Goal: Task Accomplishment & Management: Manage account settings

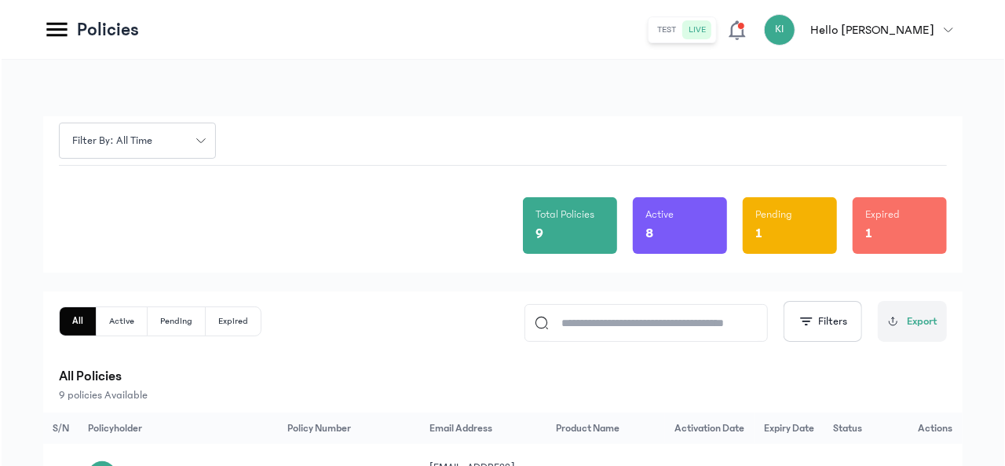
scroll to position [207, 0]
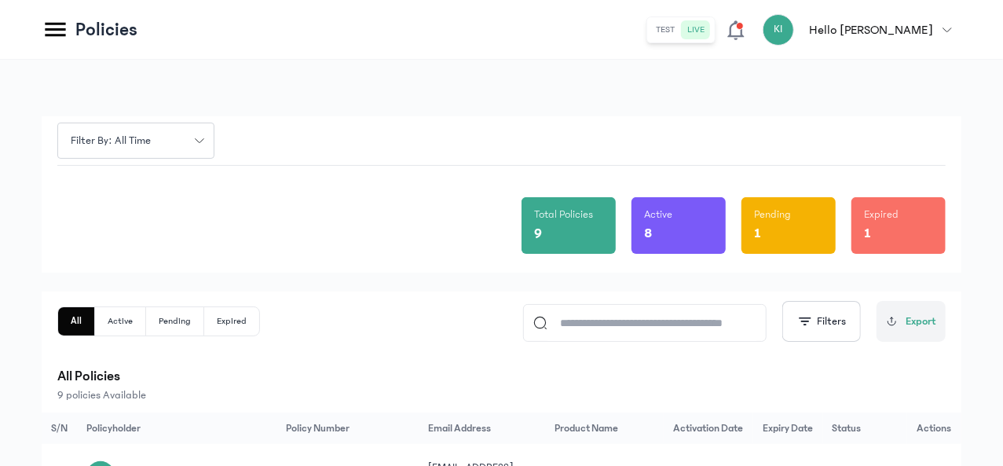
drag, startPoint x: 90, startPoint y: 426, endPoint x: 104, endPoint y: 441, distance: 20.0
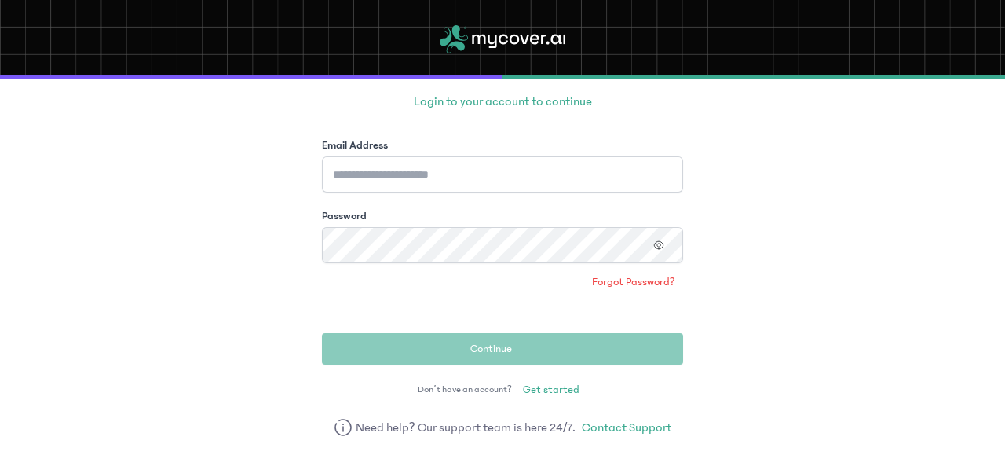
scroll to position [112, 0]
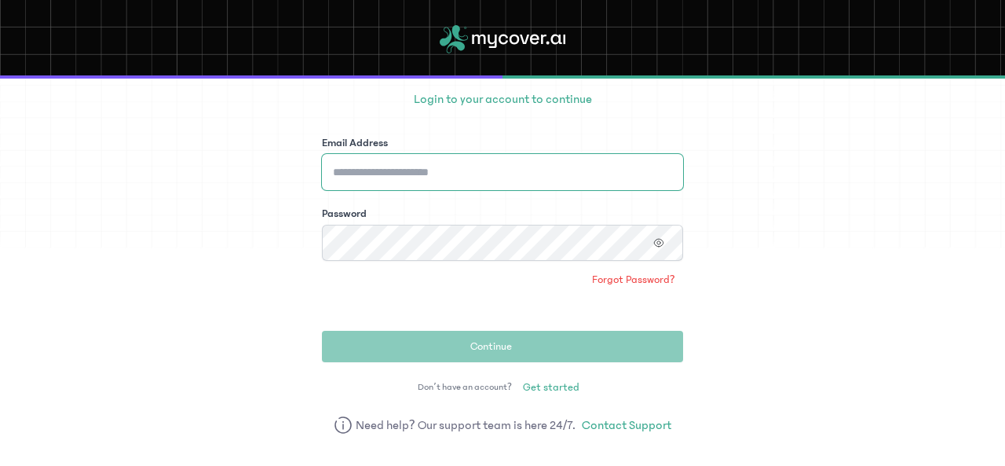
click at [465, 162] on input "Email Address" at bounding box center [502, 172] width 361 height 36
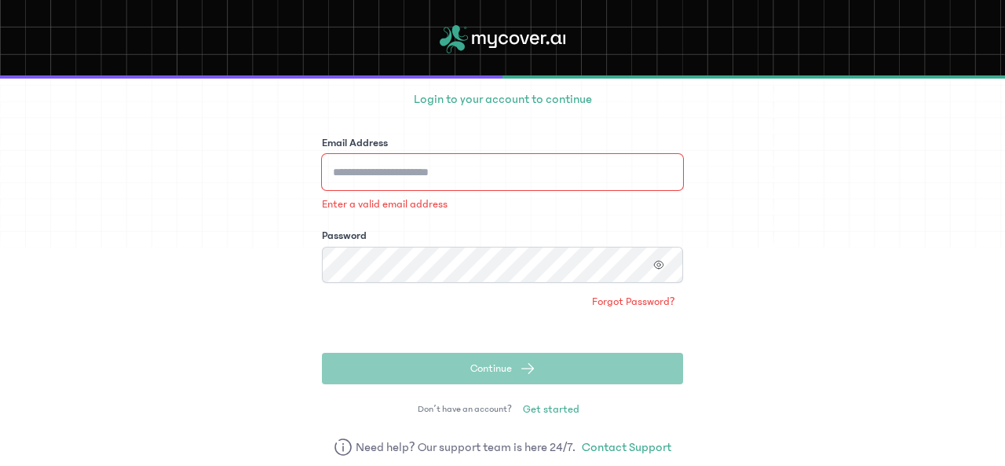
type input "**********"
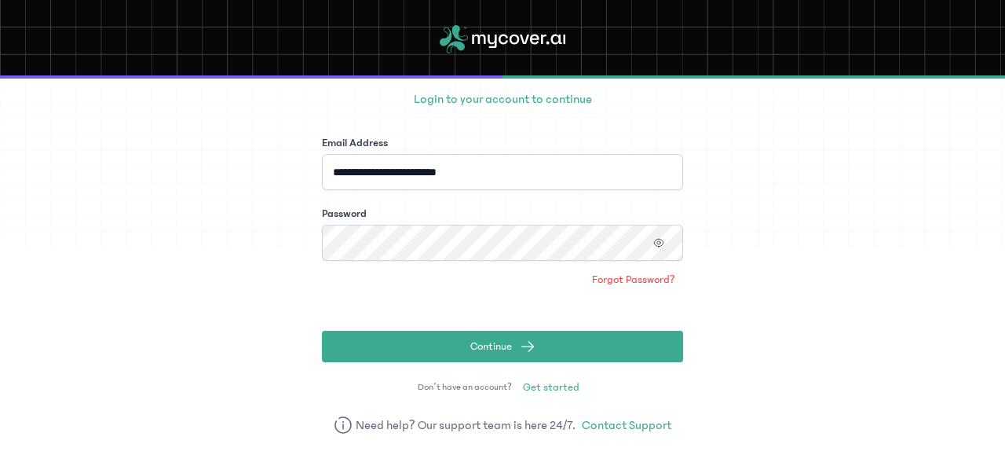
click at [658, 247] on icon "button" at bounding box center [658, 242] width 11 height 11
click at [542, 353] on button "Continue" at bounding box center [502, 346] width 361 height 31
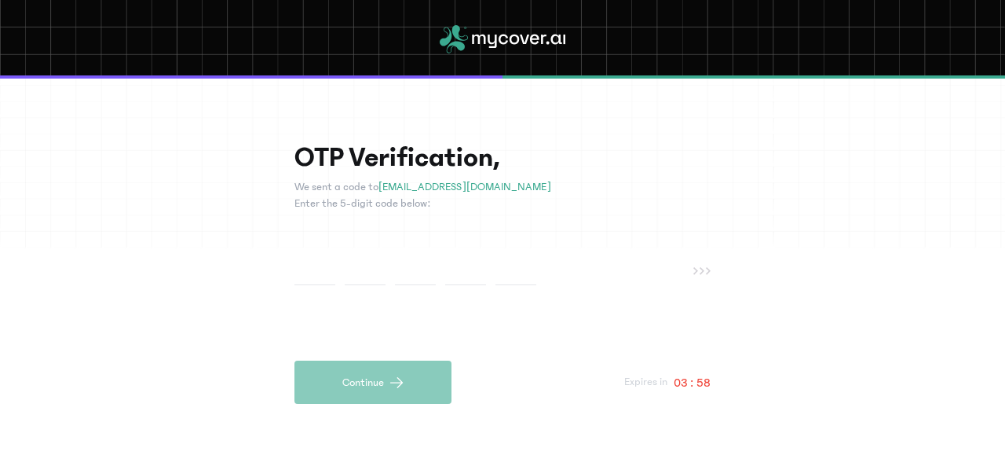
type input "*"
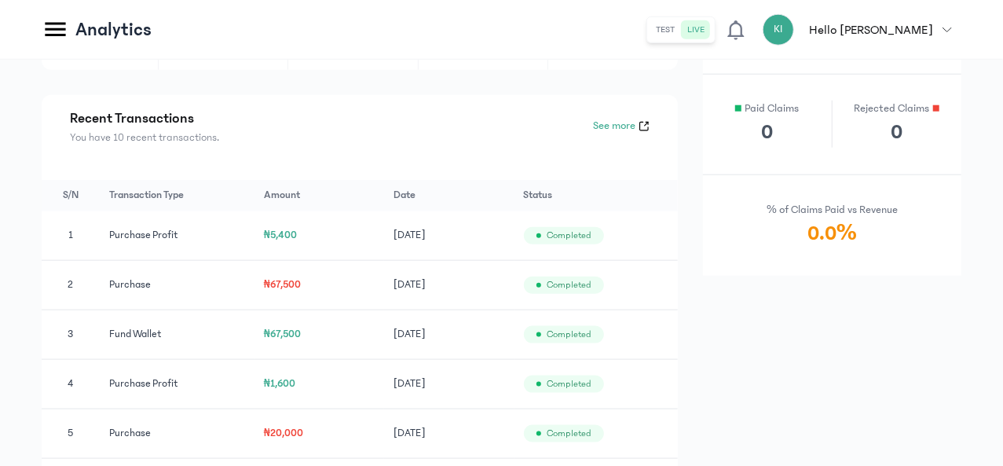
scroll to position [811, 0]
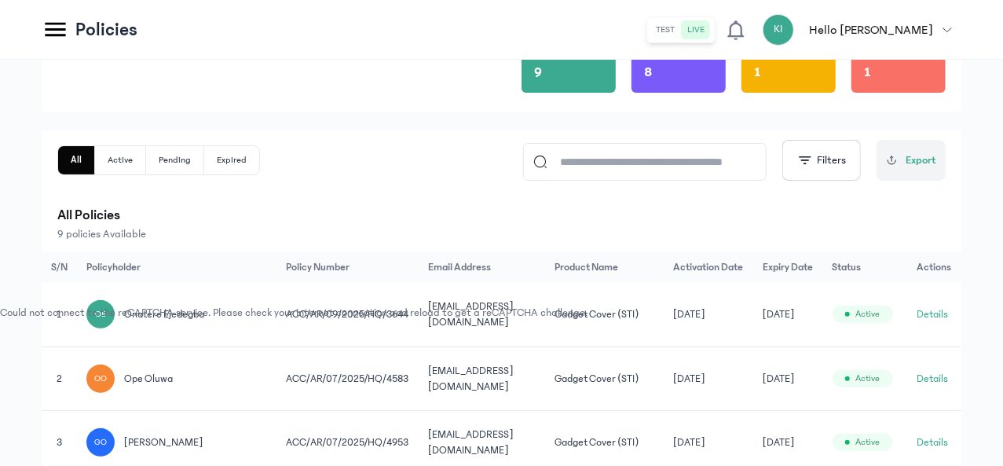
scroll to position [0, 126]
click at [927, 310] on button "Details" at bounding box center [932, 314] width 31 height 16
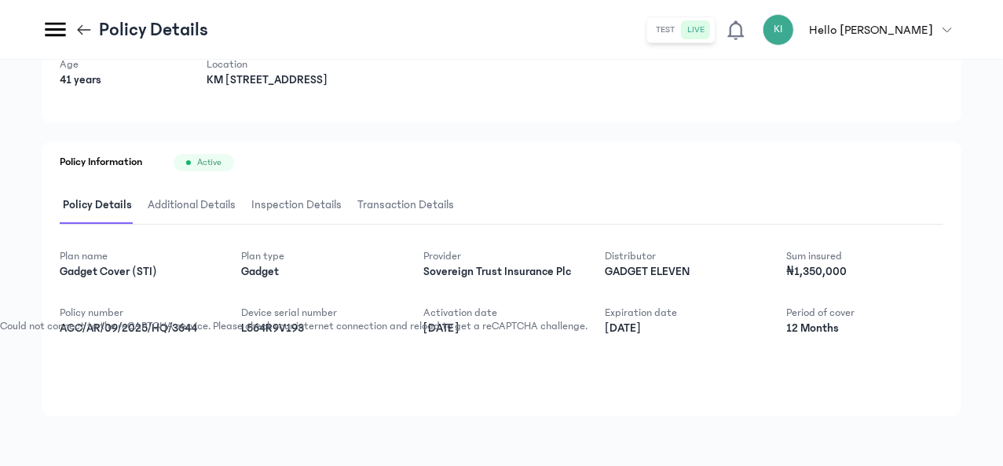
scroll to position [207, 0]
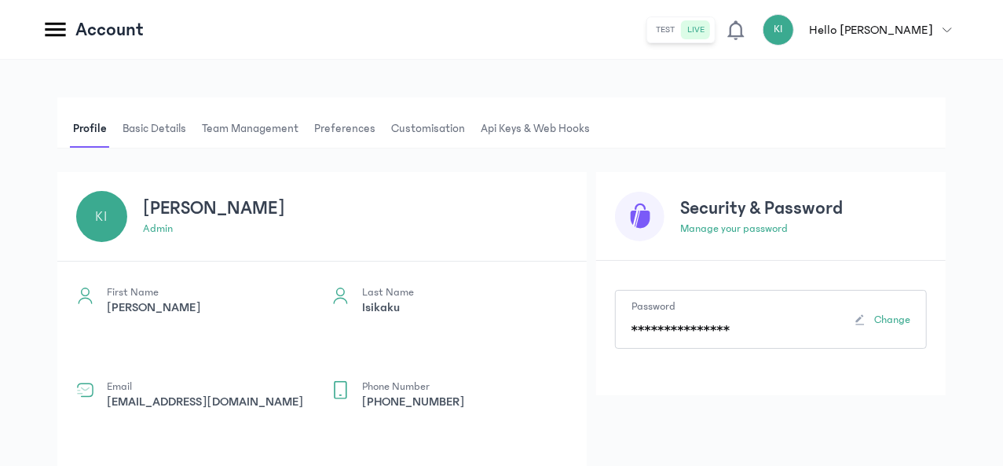
click at [302, 132] on span "Team Management" at bounding box center [250, 129] width 103 height 38
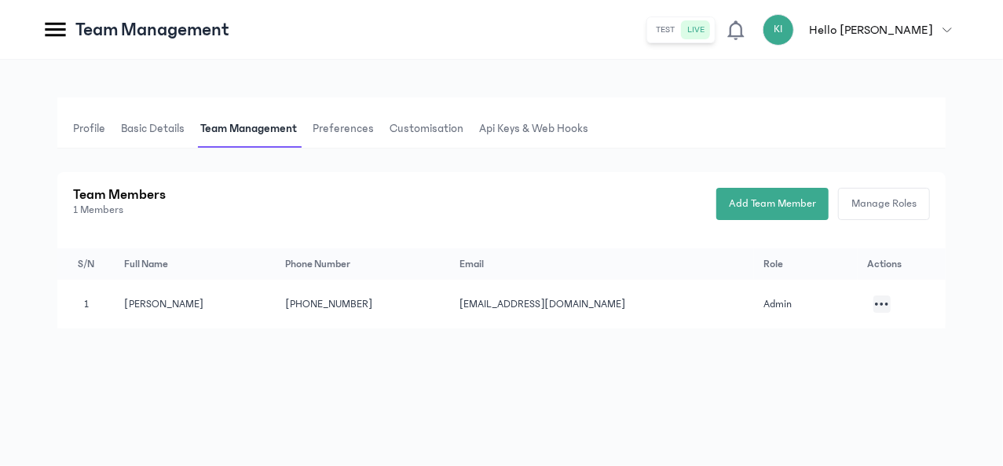
click at [913, 207] on span "Manage Roles" at bounding box center [883, 204] width 65 height 16
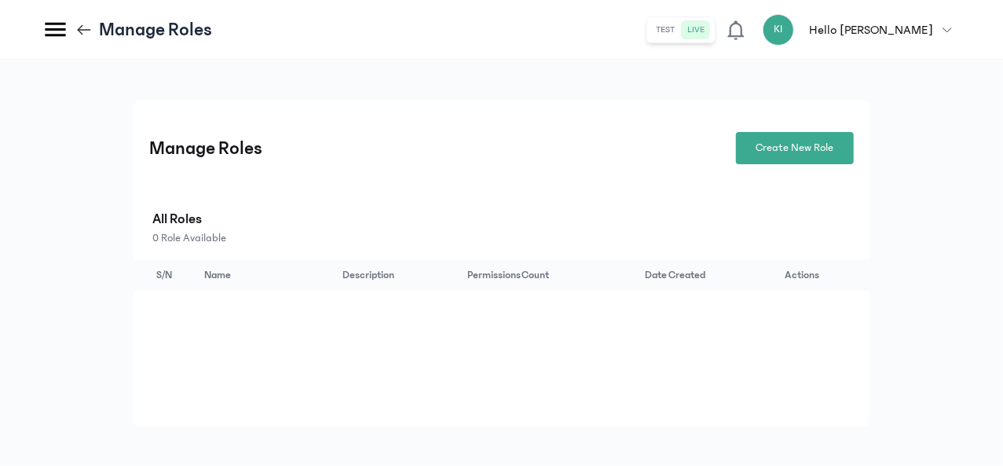
click at [820, 141] on span "Create New Role" at bounding box center [795, 148] width 78 height 16
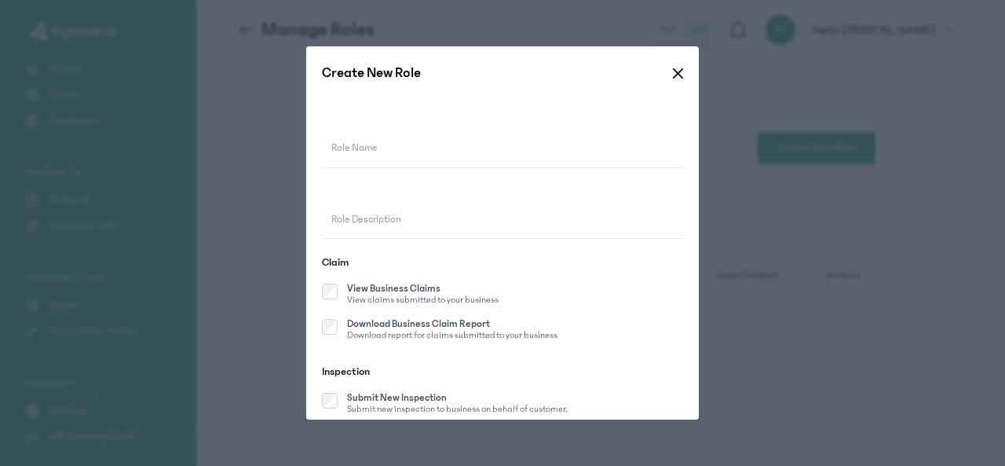
click at [364, 153] on label "Role Name" at bounding box center [354, 149] width 46 height 16
click at [364, 153] on input "Role Name" at bounding box center [502, 149] width 361 height 36
click at [352, 145] on label "Role Name" at bounding box center [354, 149] width 46 height 16
click at [352, 145] on input "Role Name" at bounding box center [502, 149] width 361 height 36
type input "*********"
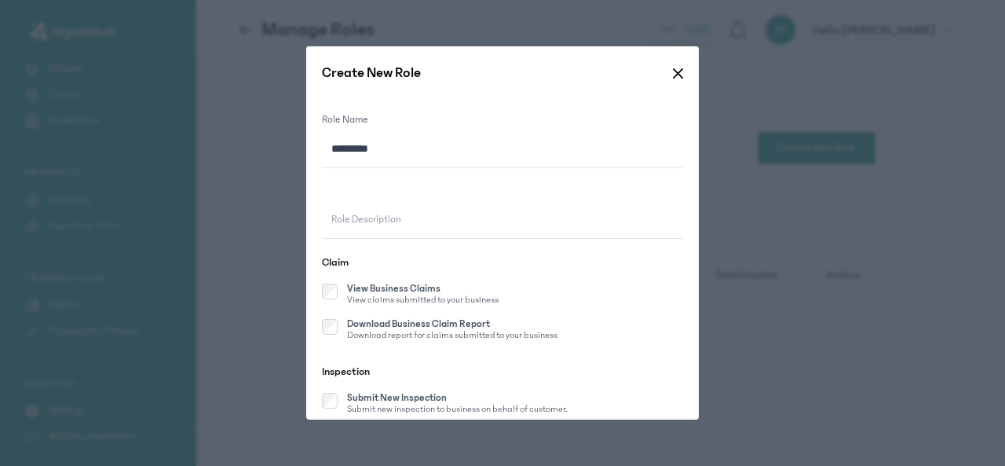
click at [364, 222] on label "Role Description" at bounding box center [366, 220] width 70 height 16
click at [364, 222] on input "Role Description" at bounding box center [502, 220] width 361 height 36
click at [336, 291] on div "View Business Claims View claims submitted to your business" at bounding box center [410, 295] width 177 height 23
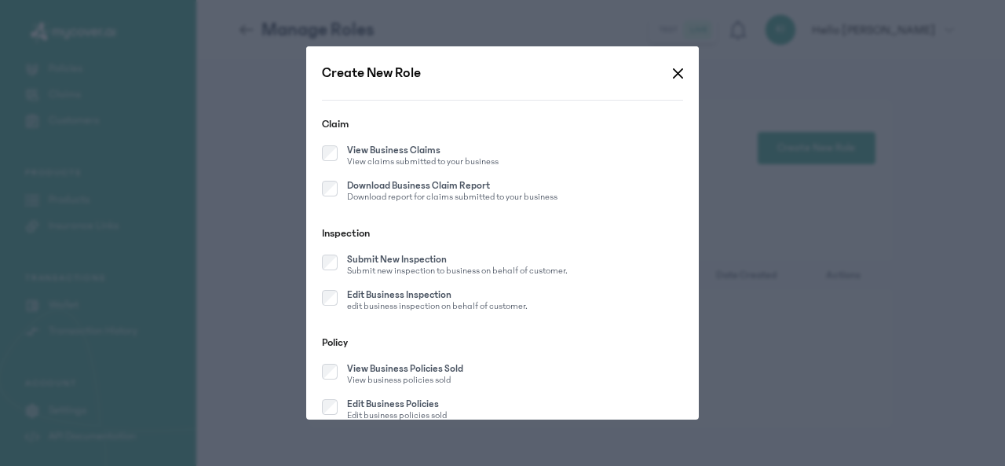
scroll to position [141, 0]
click at [349, 262] on p "Submit new inspection to business on behalf of customer." at bounding box center [457, 268] width 221 height 13
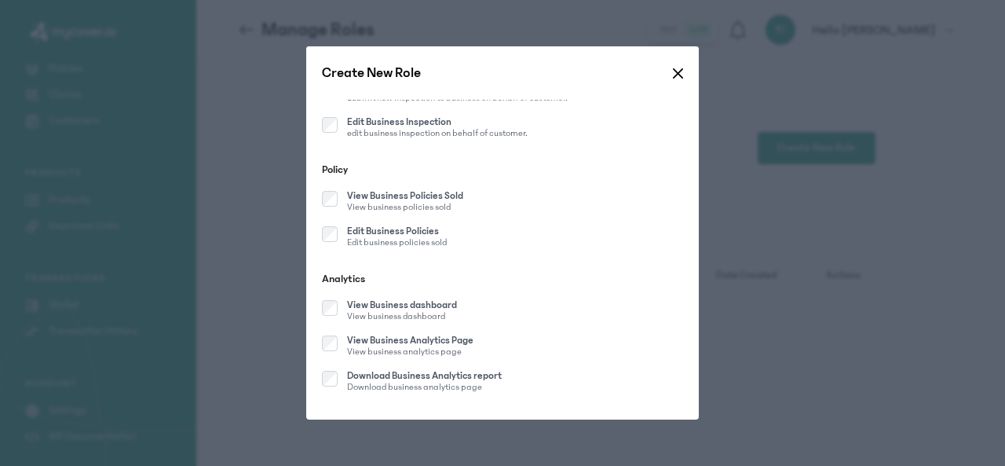
scroll to position [322, 0]
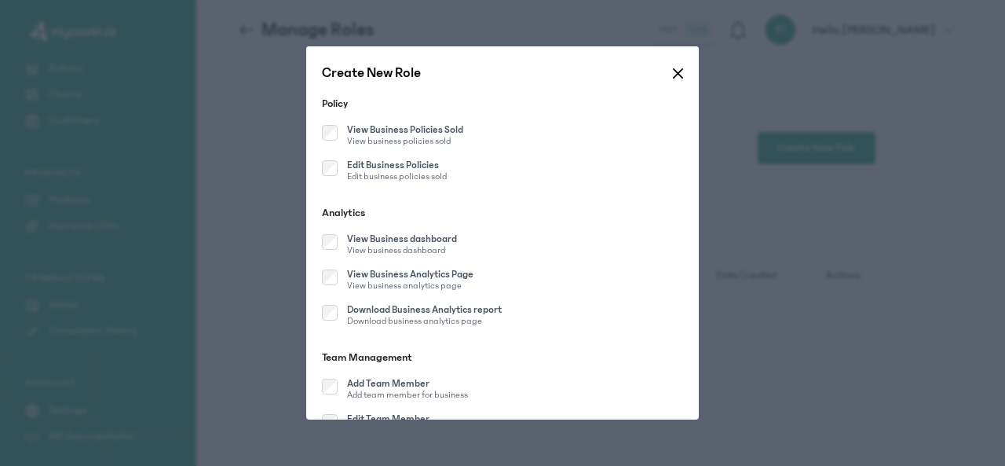
scroll to position [378, 0]
click at [350, 140] on p "View business policies sold" at bounding box center [405, 140] width 116 height 13
click at [352, 175] on p "Edit business policies sold" at bounding box center [397, 176] width 100 height 13
click at [349, 320] on p "Download business analytics page" at bounding box center [424, 320] width 155 height 13
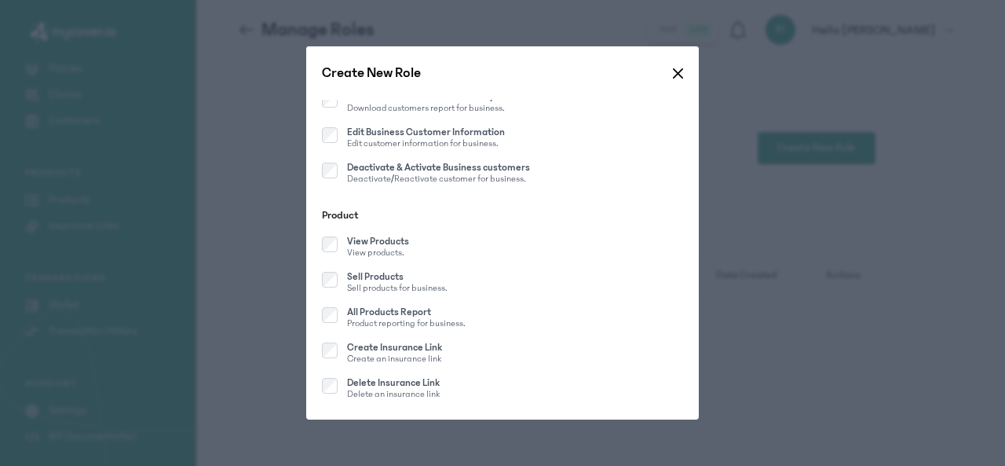
scroll to position [1063, 0]
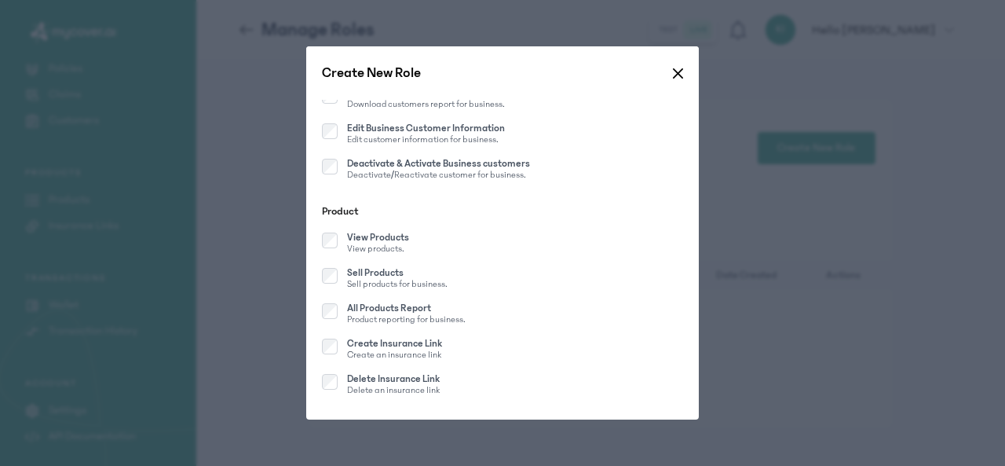
click at [347, 253] on p "View products." at bounding box center [378, 249] width 62 height 13
click at [350, 354] on p "Create an insurance link" at bounding box center [394, 355] width 95 height 13
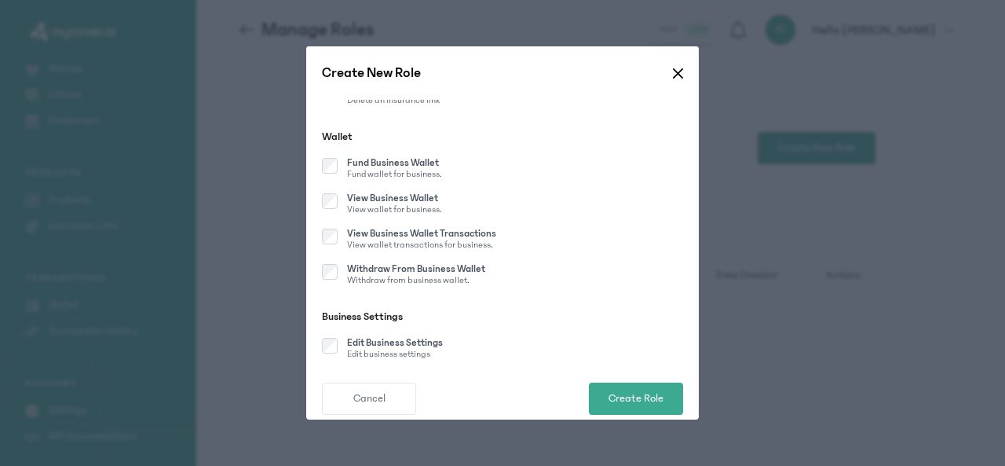
scroll to position [1354, 0]
click at [347, 164] on p "Fund Business Wallet" at bounding box center [394, 161] width 95 height 10
click at [351, 243] on p "View wallet transactions for business." at bounding box center [421, 243] width 149 height 13
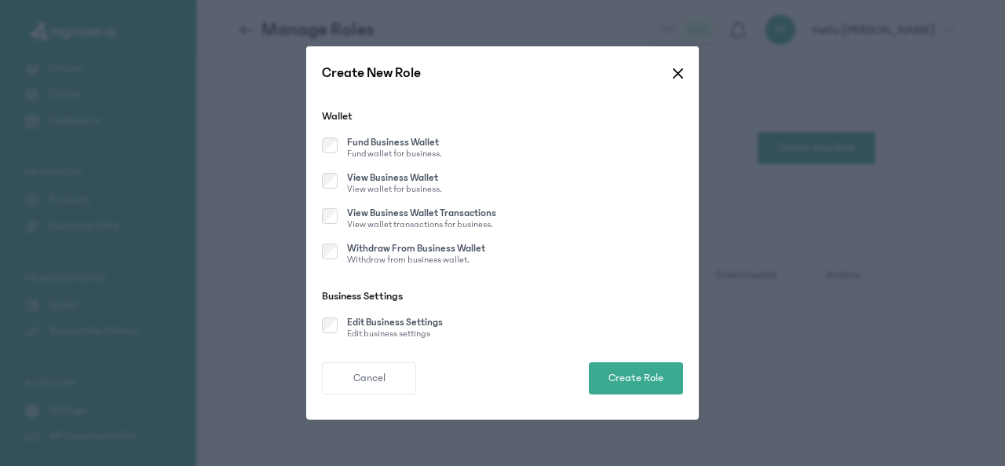
click at [660, 386] on button "Create Role" at bounding box center [636, 378] width 94 height 32
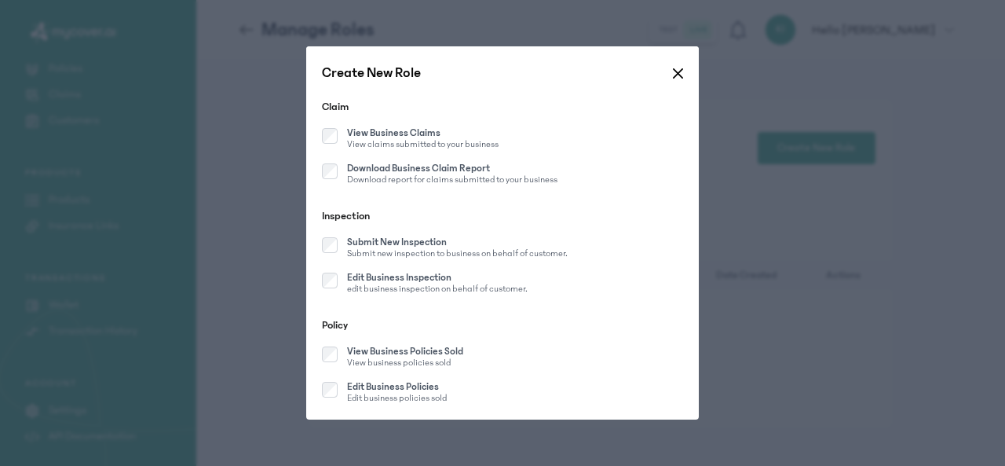
scroll to position [0, 0]
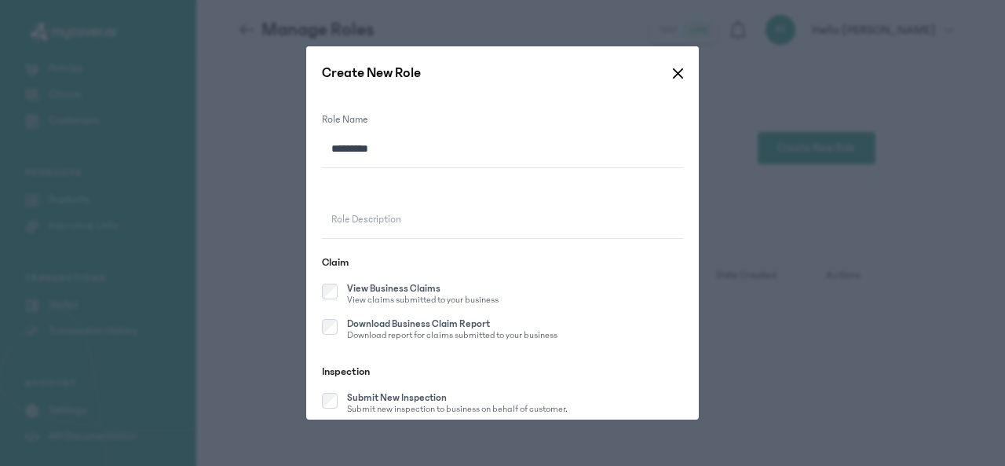
click at [556, 206] on input "Role Description" at bounding box center [502, 220] width 361 height 36
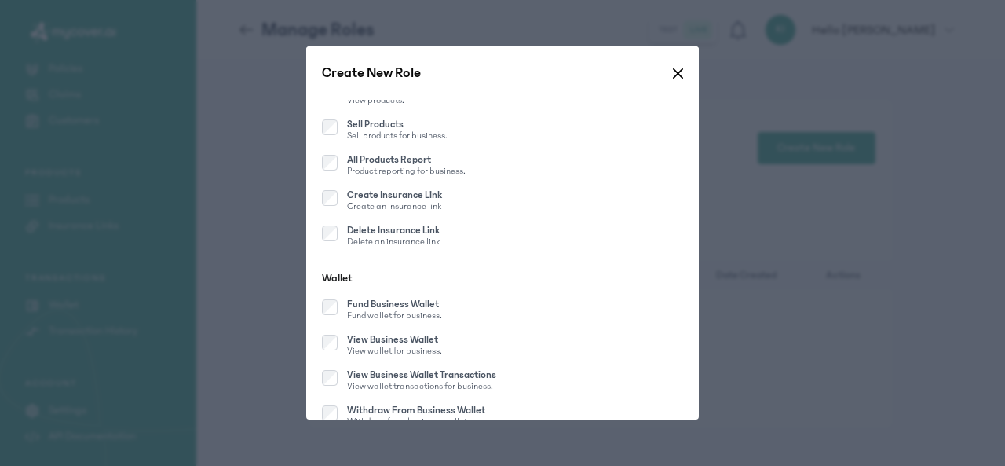
scroll to position [1373, 0]
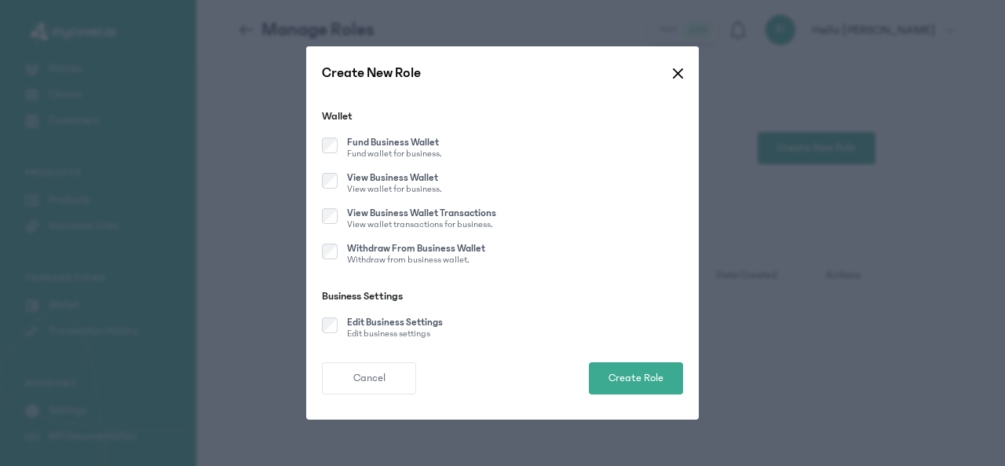
type input "******"
click at [637, 363] on button "Create Role" at bounding box center [636, 378] width 94 height 32
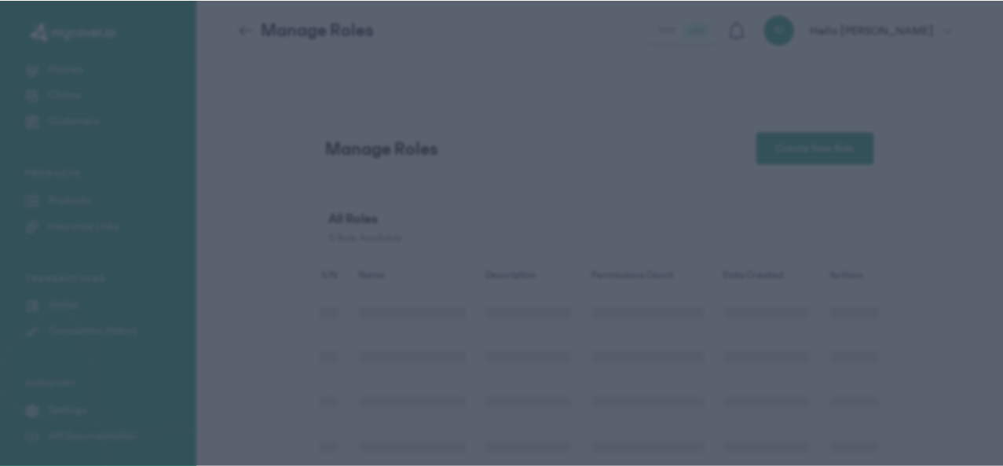
scroll to position [1360, 0]
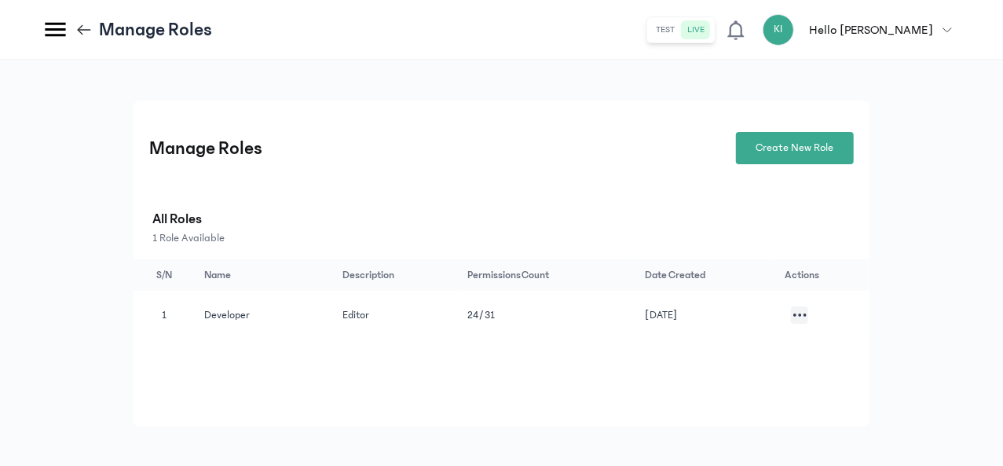
click at [93, 35] on icon at bounding box center [83, 29] width 17 height 17
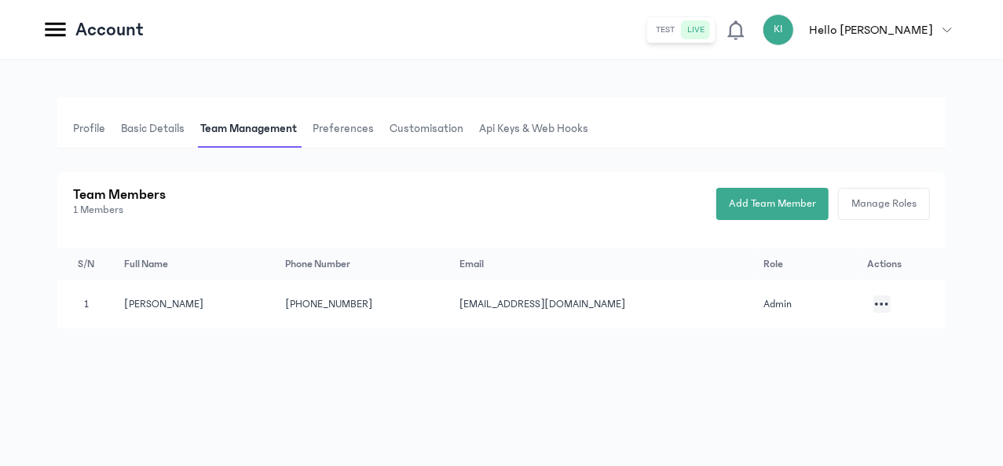
click at [787, 216] on button "Add Team Member" at bounding box center [772, 204] width 112 height 32
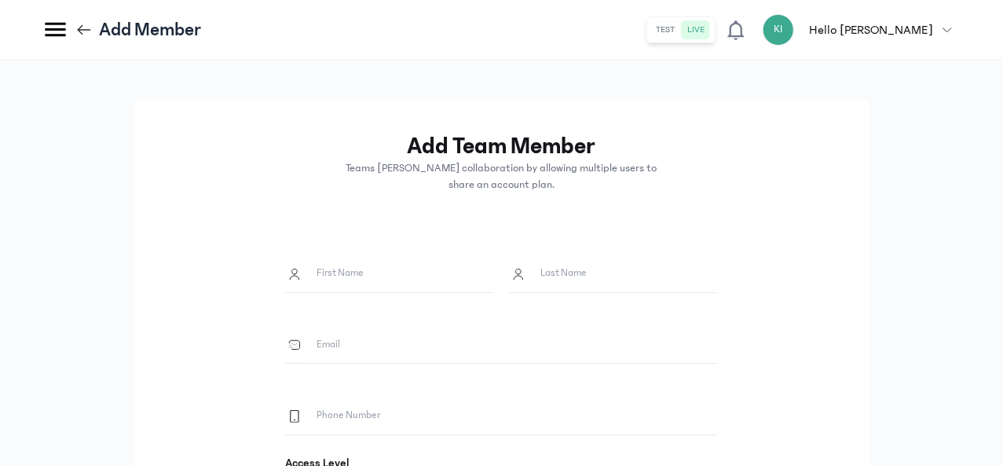
click at [364, 275] on label "First Name" at bounding box center [340, 273] width 47 height 16
click at [426, 275] on input "First Name" at bounding box center [398, 274] width 189 height 36
type input "*******"
click at [673, 283] on input "Last Name" at bounding box center [622, 274] width 189 height 36
click at [536, 354] on input "Email" at bounding box center [510, 345] width 413 height 36
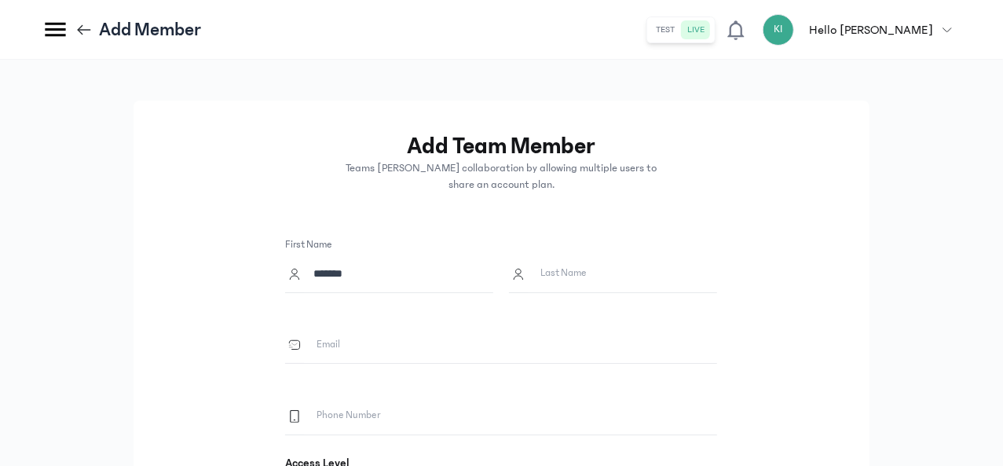
click at [514, 411] on input "Phone Number" at bounding box center [510, 416] width 413 height 36
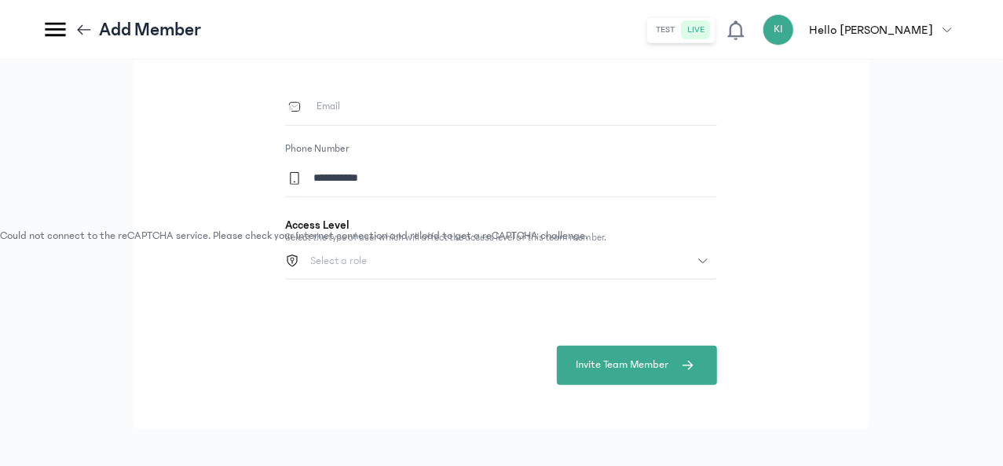
scroll to position [250, 0]
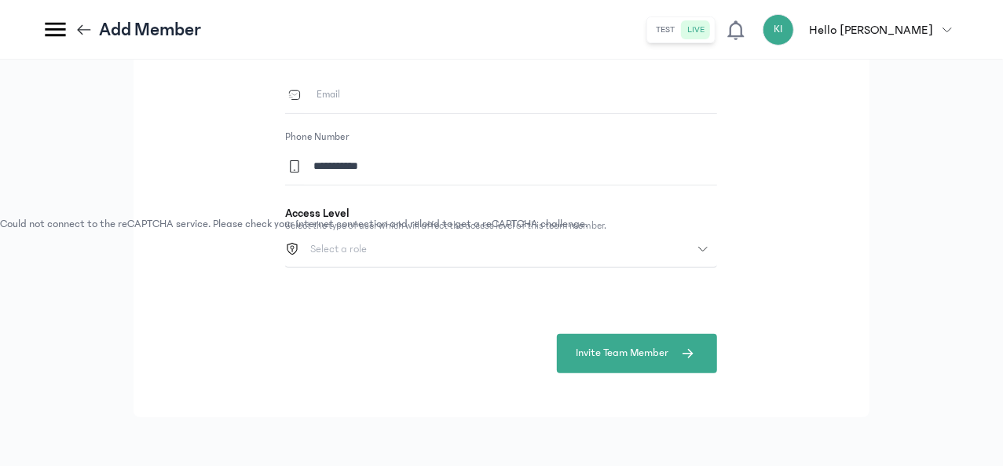
type input "**********"
click at [499, 252] on div "Select a role" at bounding box center [499, 248] width 397 height 11
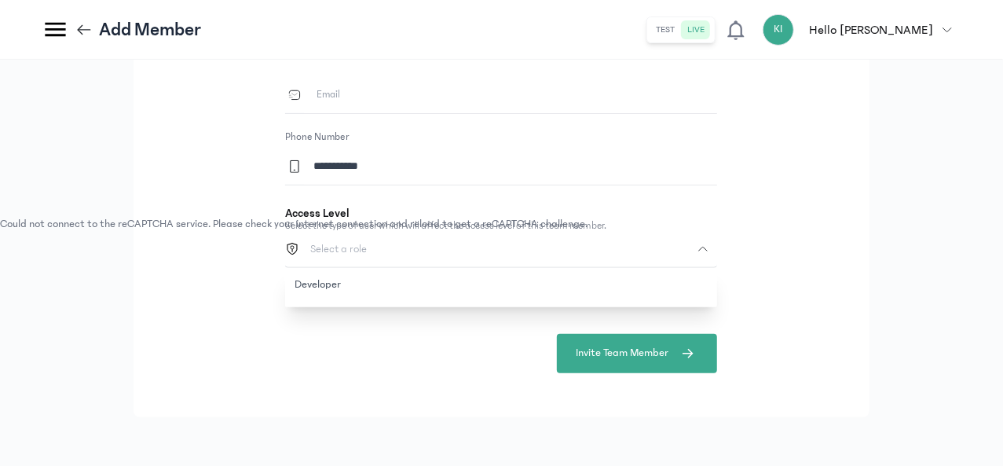
click at [459, 283] on button "Developer" at bounding box center [501, 284] width 432 height 29
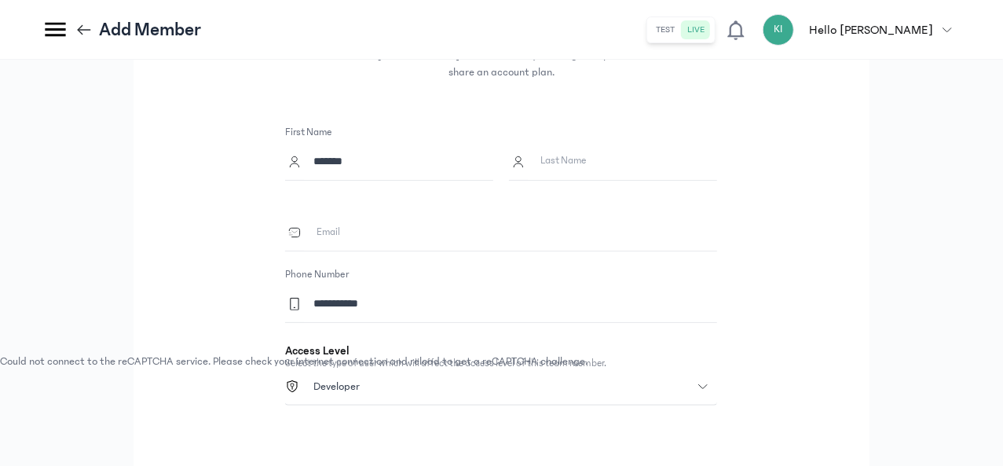
scroll to position [108, 0]
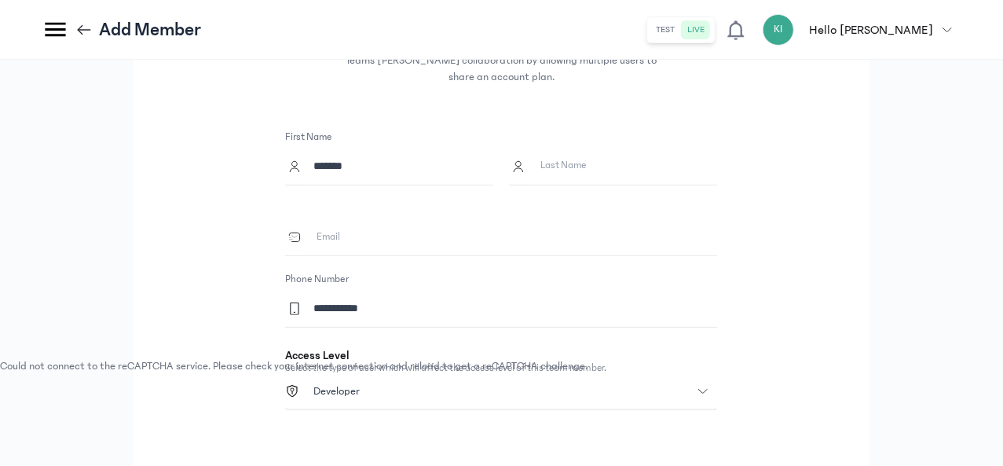
click at [451, 235] on input "Email" at bounding box center [510, 237] width 413 height 36
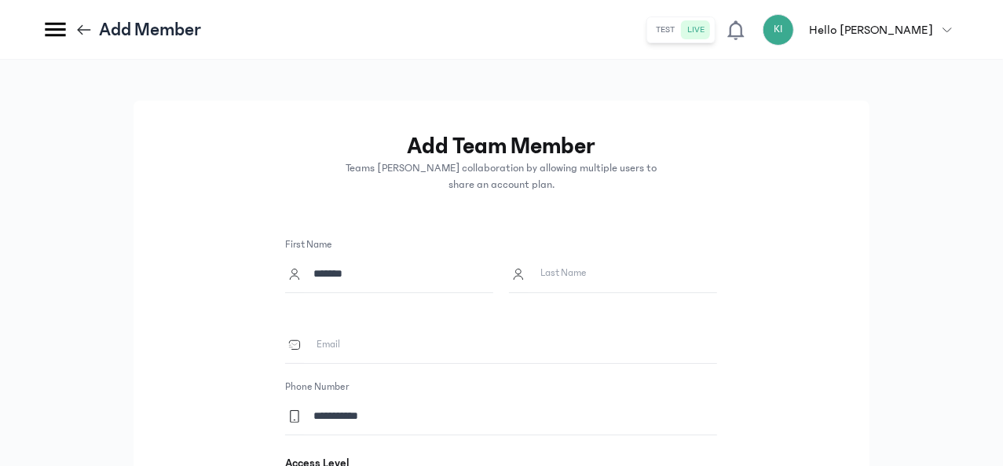
click at [587, 273] on label "Last Name" at bounding box center [563, 273] width 46 height 16
click at [669, 273] on input "Last Name" at bounding box center [622, 274] width 189 height 36
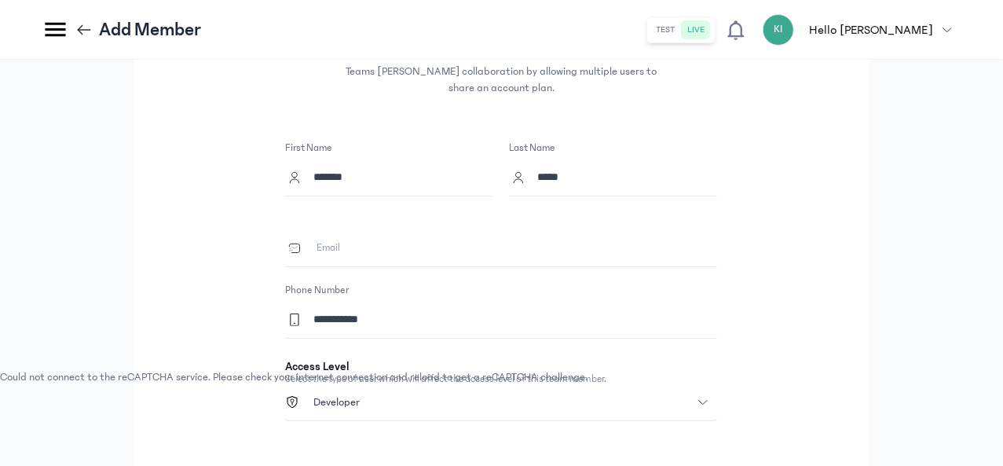
scroll to position [97, 0]
type input "*****"
click at [531, 258] on input "Email" at bounding box center [510, 247] width 413 height 36
click at [587, 257] on input "Email" at bounding box center [510, 247] width 413 height 36
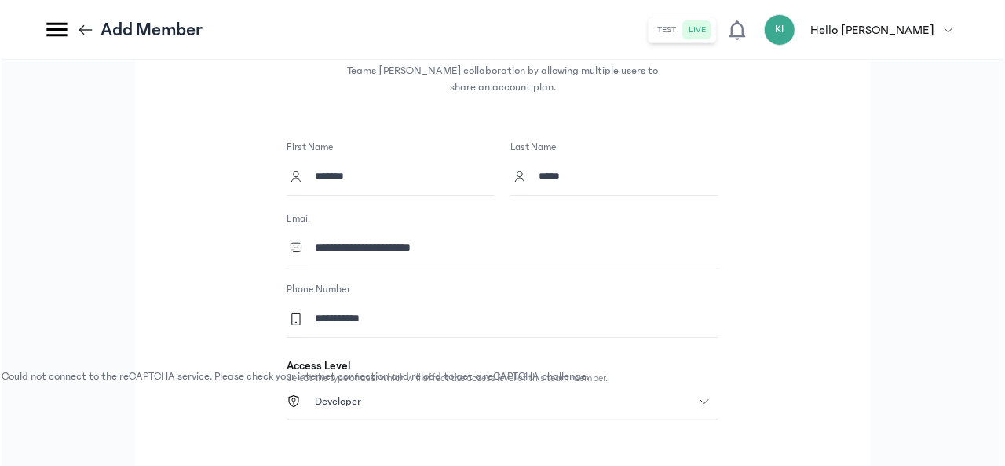
scroll to position [250, 0]
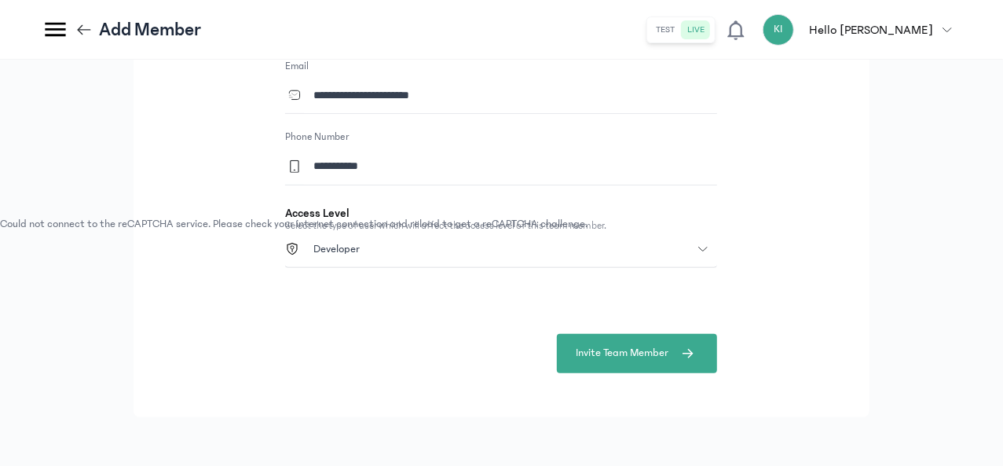
type input "**********"
click at [668, 346] on span "Invite Team Member" at bounding box center [622, 353] width 93 height 16
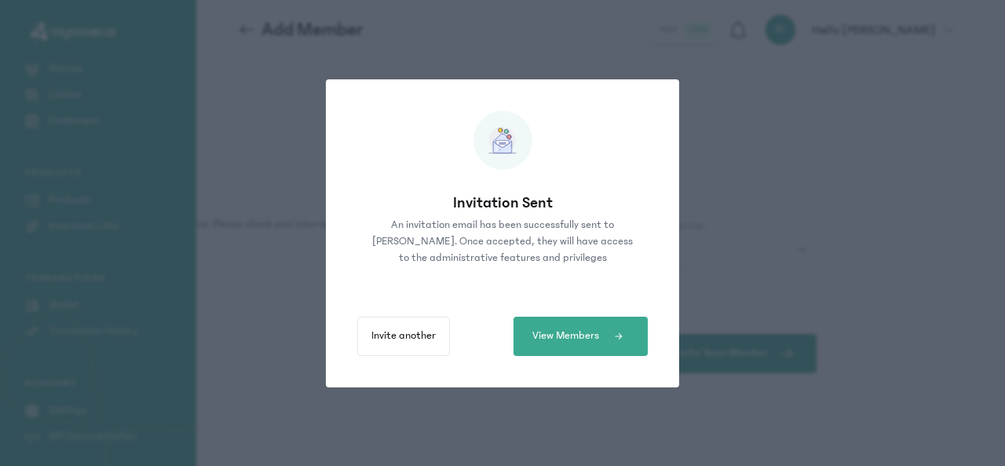
click at [601, 342] on button "View Members" at bounding box center [581, 336] width 134 height 39
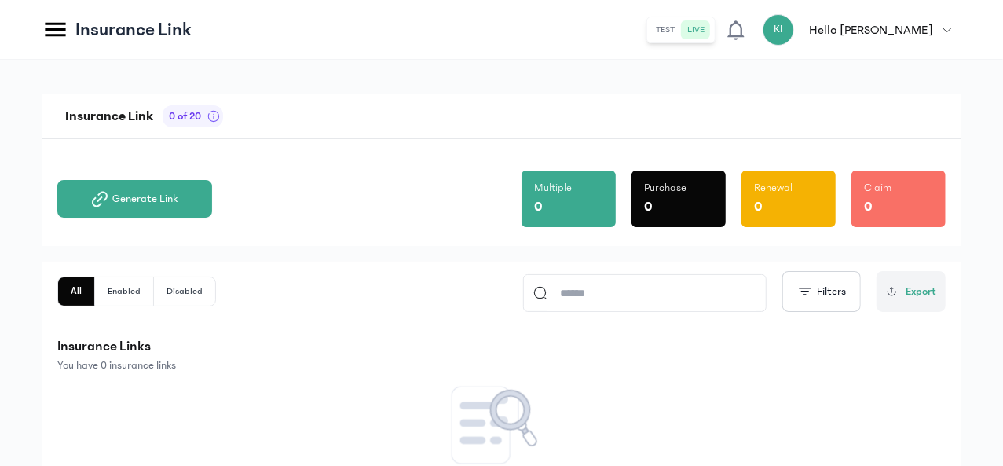
click at [212, 206] on button "Generate Link" at bounding box center [134, 199] width 155 height 38
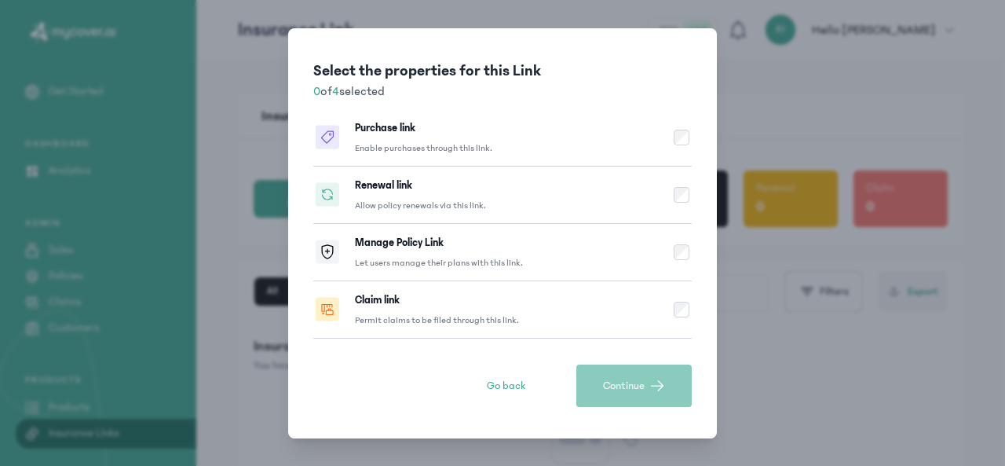
click at [446, 325] on p "Permit claims to be filed through this link." at bounding box center [437, 320] width 164 height 13
click at [606, 375] on button "Continue" at bounding box center [633, 385] width 115 height 42
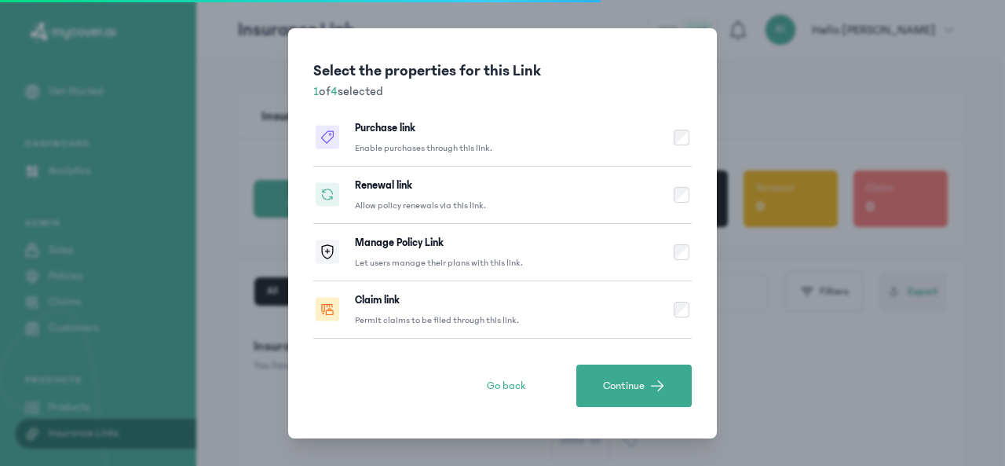
click at [606, 375] on button "Continue" at bounding box center [633, 385] width 115 height 42
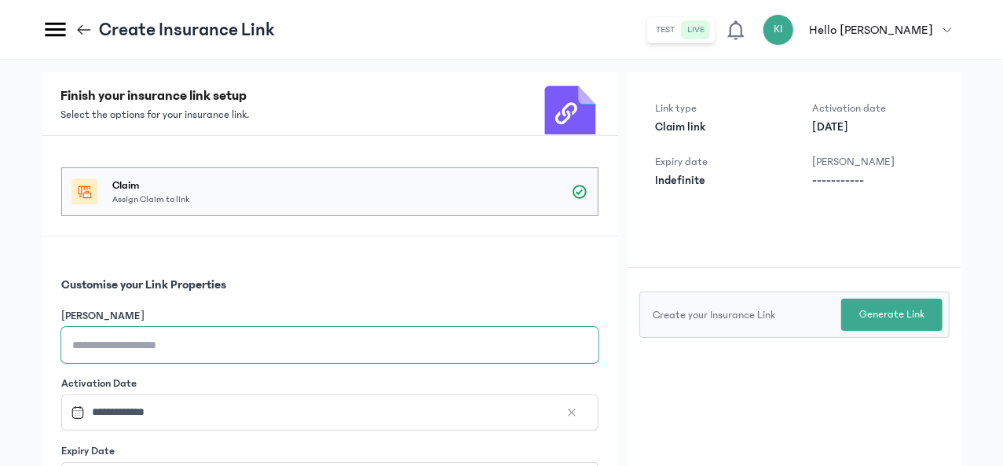
click at [393, 341] on input "[PERSON_NAME]" at bounding box center [329, 345] width 537 height 36
type input "**********"
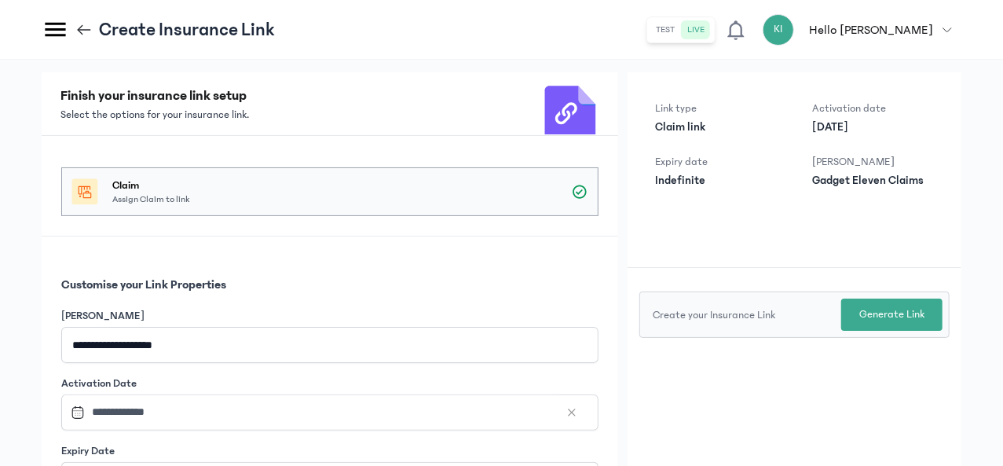
click at [462, 301] on div "**********" at bounding box center [330, 392] width 576 height 313
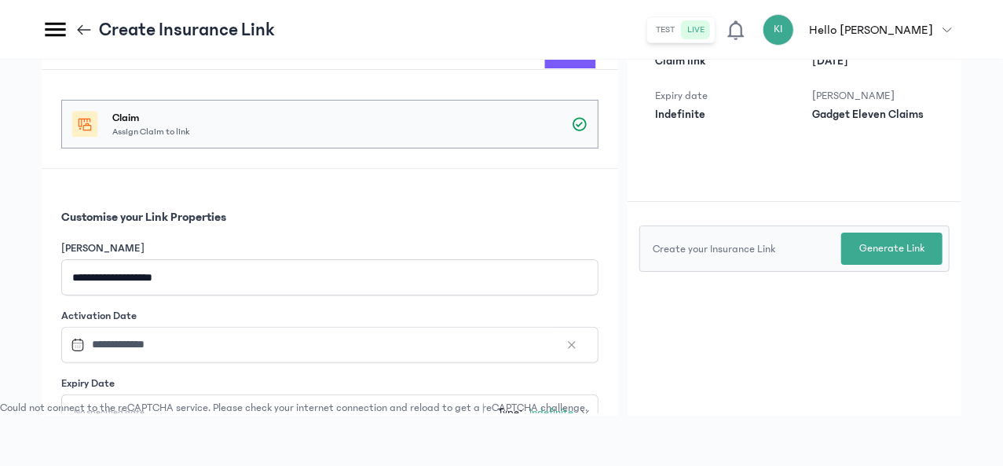
click at [210, 379] on div "**********" at bounding box center [501, 230] width 1003 height 473
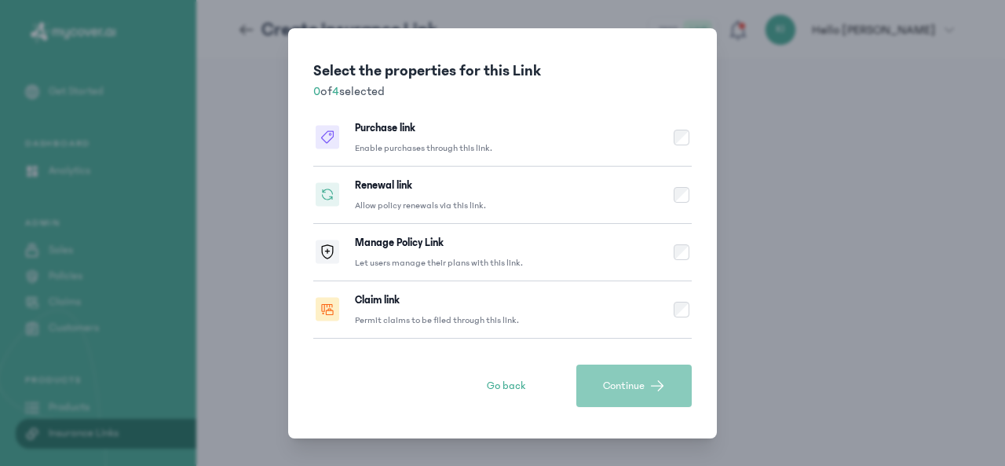
click at [518, 274] on button "Manage Policy Link Let users manage their plans with this link." at bounding box center [502, 252] width 379 height 57
click at [548, 326] on button "Claim link Permit claims to be filed through this link." at bounding box center [502, 309] width 379 height 57
click at [672, 238] on button "Manage Policy Link Let users manage their plans with this link." at bounding box center [502, 252] width 379 height 57
click at [625, 391] on span "Continue" at bounding box center [624, 386] width 42 height 16
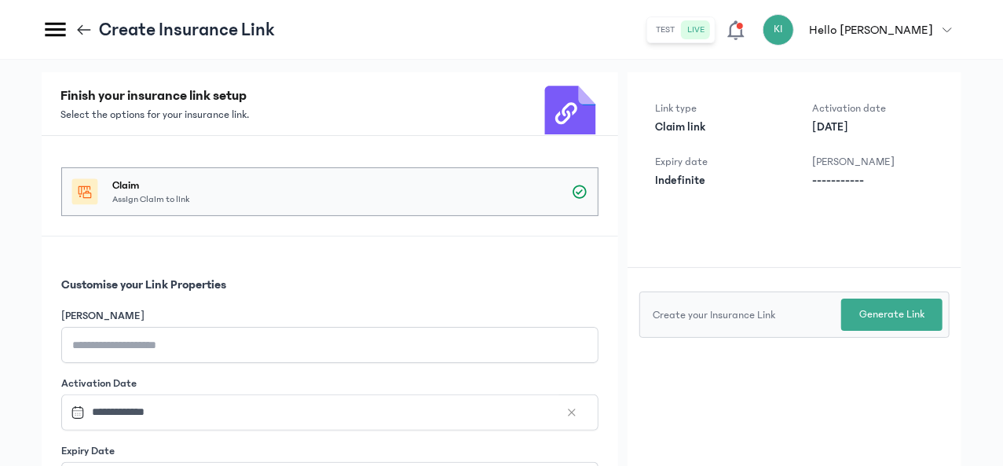
scroll to position [2, 0]
click at [328, 335] on input "[PERSON_NAME]" at bounding box center [329, 343] width 537 height 36
click at [396, 148] on div "Claim Assign Claim to link" at bounding box center [330, 184] width 576 height 101
click at [362, 340] on input "**********" at bounding box center [329, 343] width 537 height 36
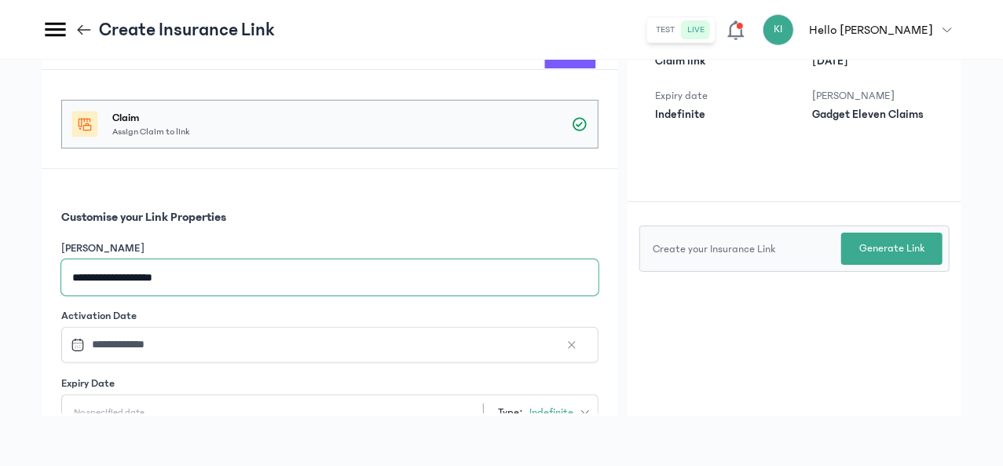
type input "**********"
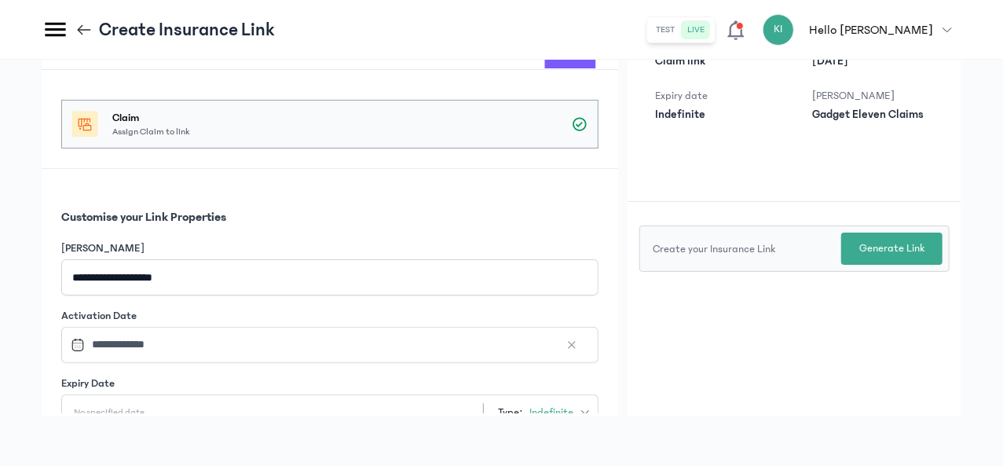
click at [909, 255] on button "Generate Link" at bounding box center [891, 248] width 101 height 32
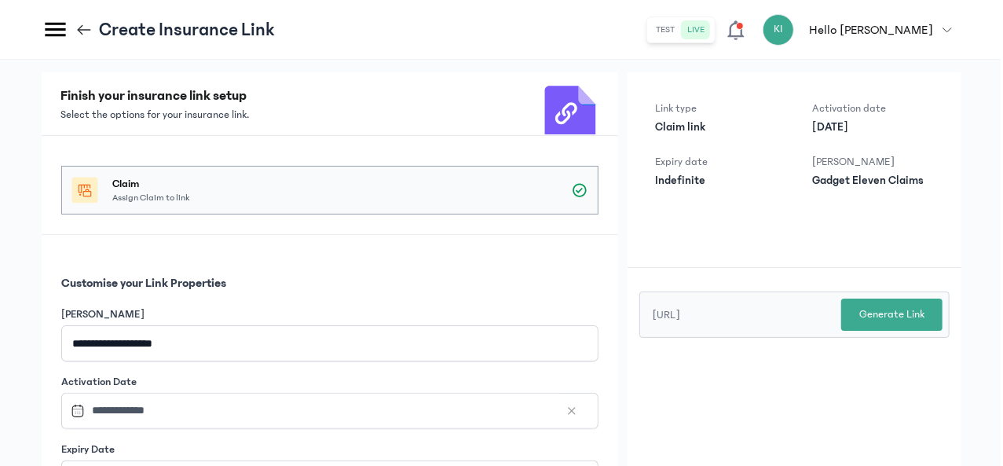
scroll to position [0, 0]
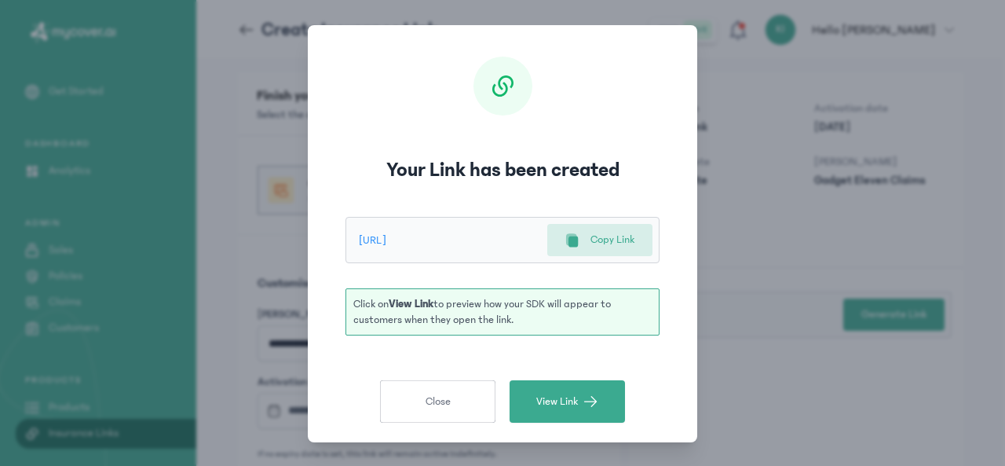
click at [591, 232] on p "Copy Link" at bounding box center [613, 240] width 44 height 16
click at [415, 408] on button "Close" at bounding box center [437, 401] width 115 height 42
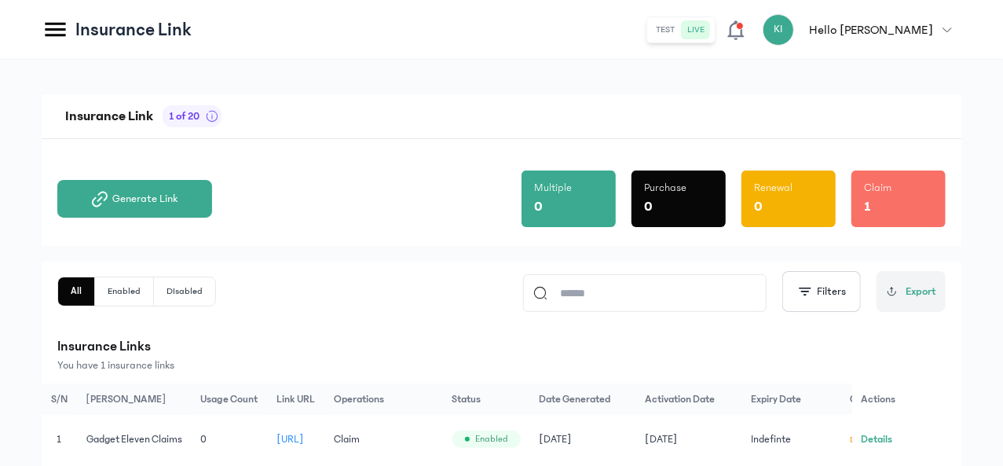
scroll to position [207, 0]
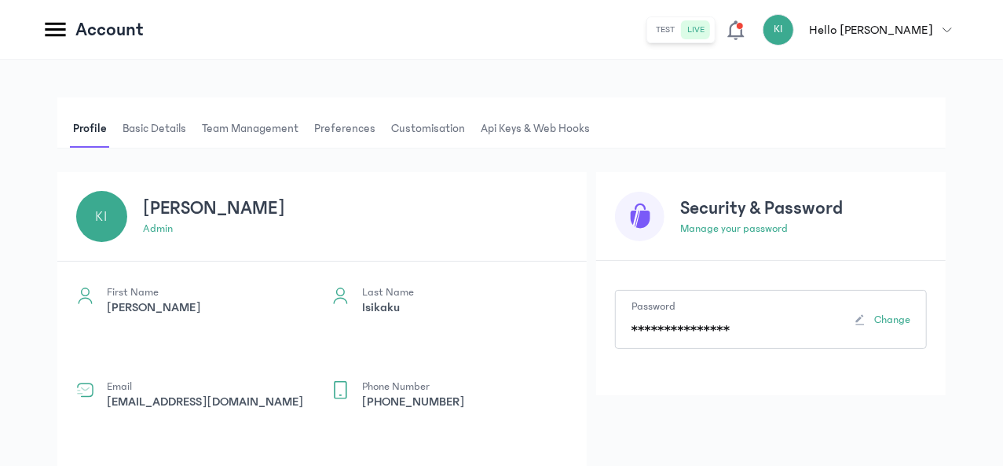
click at [189, 128] on span "Basic details" at bounding box center [154, 129] width 70 height 38
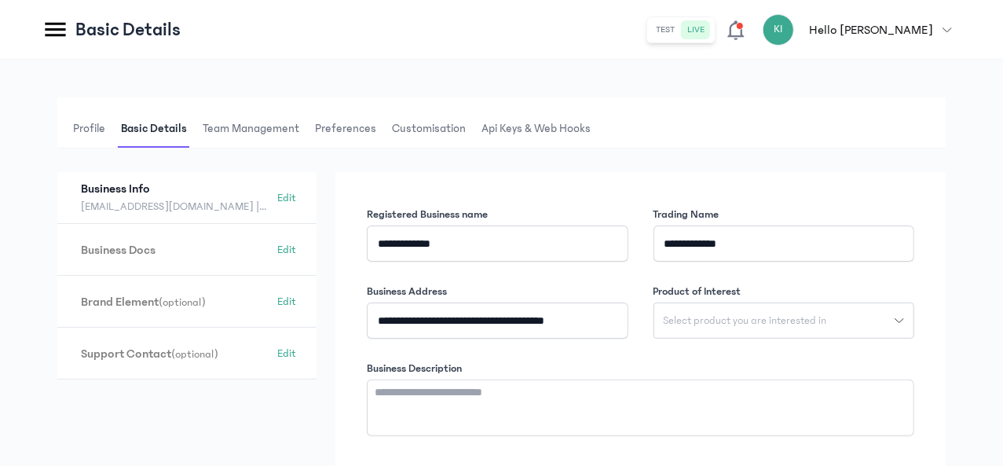
click at [469, 129] on span "Customisation" at bounding box center [429, 129] width 80 height 38
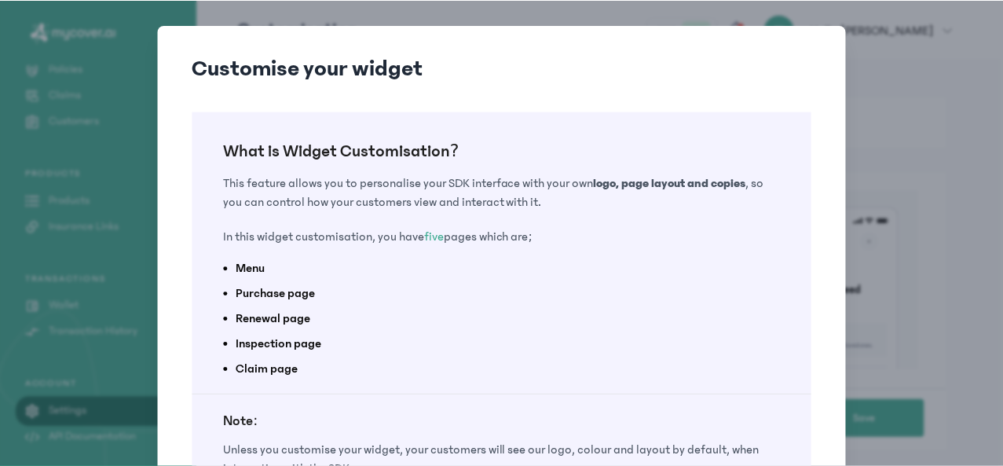
scroll to position [160, 0]
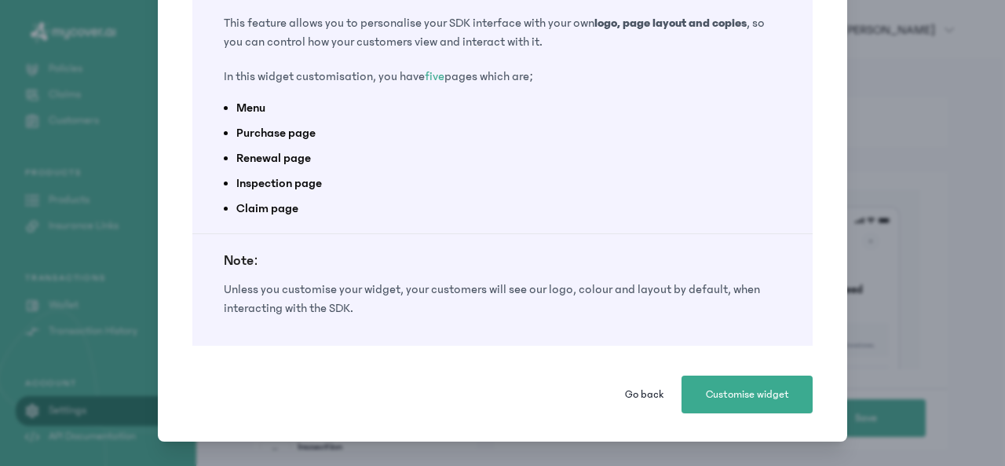
click at [757, 390] on span "Customise widget" at bounding box center [747, 394] width 83 height 16
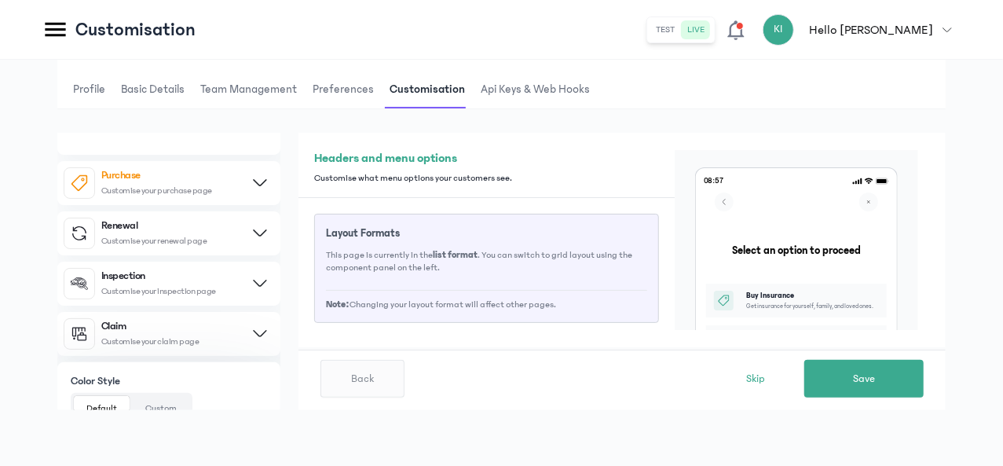
scroll to position [141, 0]
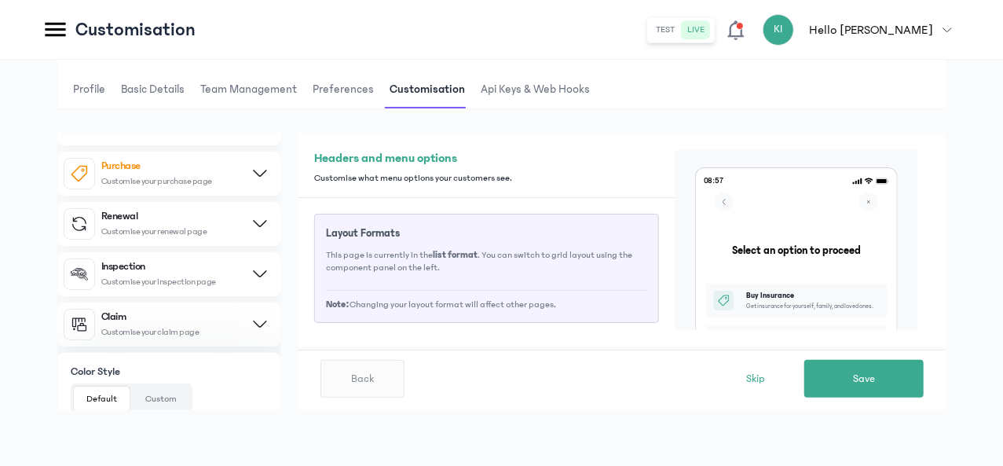
click at [199, 319] on div "Claim Customise your claim page" at bounding box center [150, 324] width 98 height 26
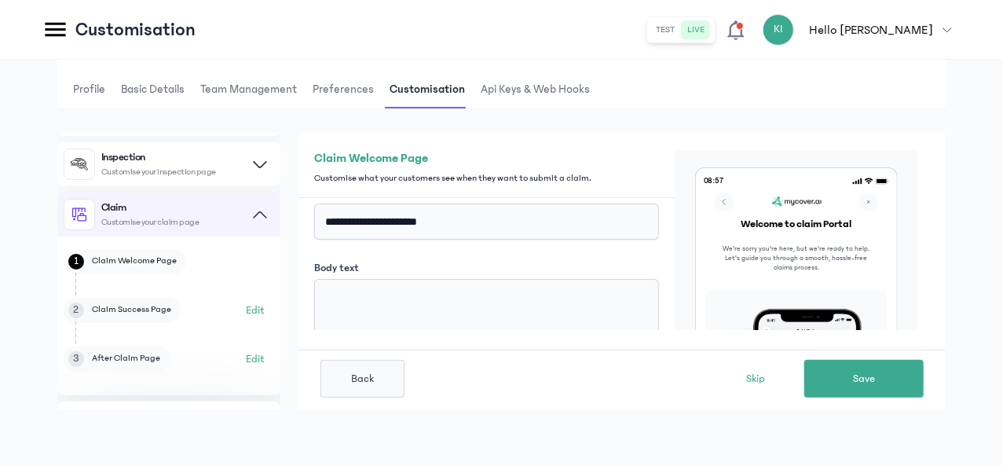
scroll to position [31, 0]
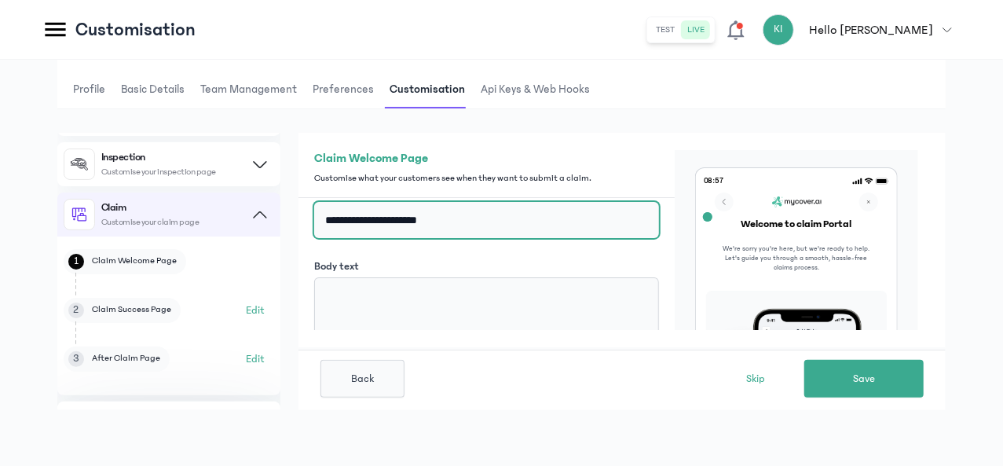
click at [606, 237] on input "**********" at bounding box center [486, 220] width 345 height 36
click at [577, 229] on input "**********" at bounding box center [486, 220] width 345 height 36
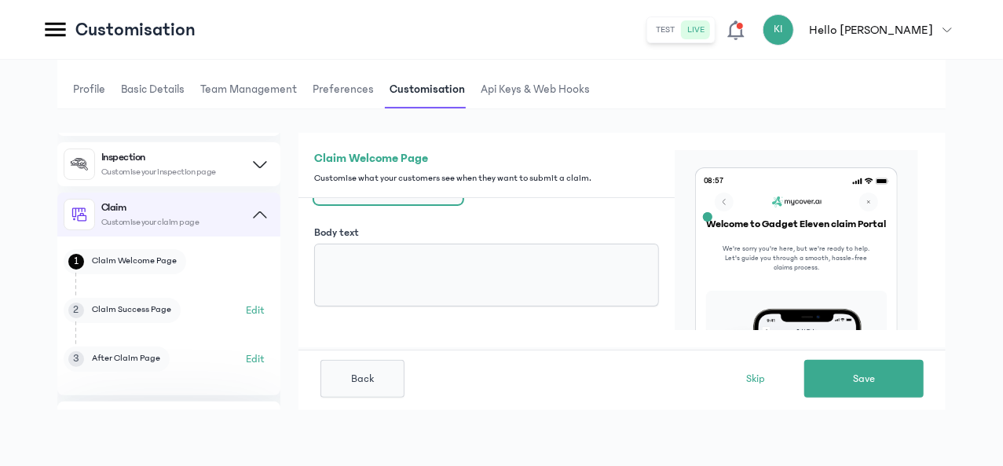
scroll to position [71, 0]
type input "**********"
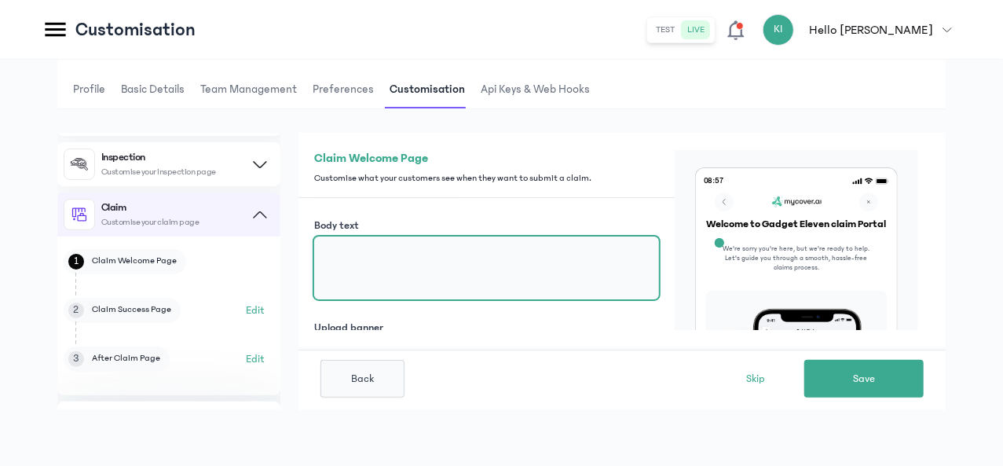
scroll to position [0, 0]
drag, startPoint x: 579, startPoint y: 262, endPoint x: 572, endPoint y: 266, distance: 8.5
click at [572, 266] on textarea "Body text" at bounding box center [486, 267] width 345 height 63
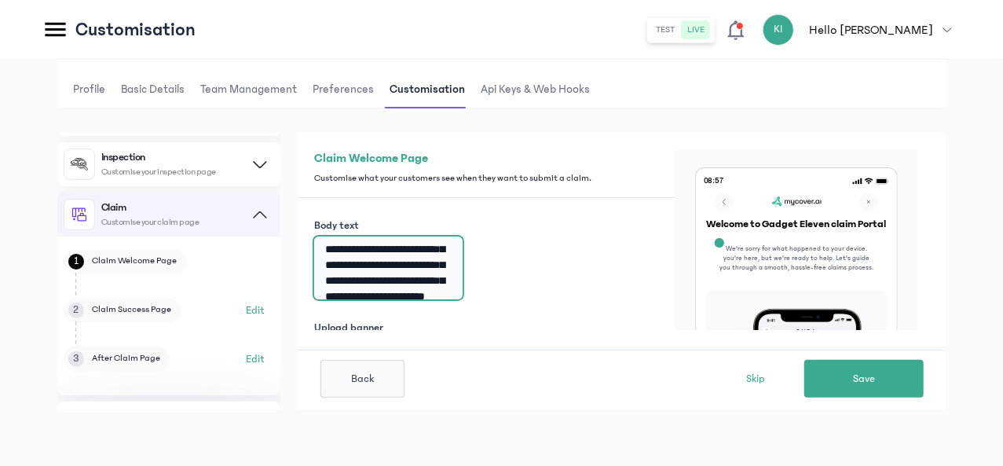
scroll to position [20, 0]
drag, startPoint x: 608, startPoint y: 289, endPoint x: 558, endPoint y: 276, distance: 51.2
click at [463, 276] on textarea "**********" at bounding box center [388, 267] width 148 height 63
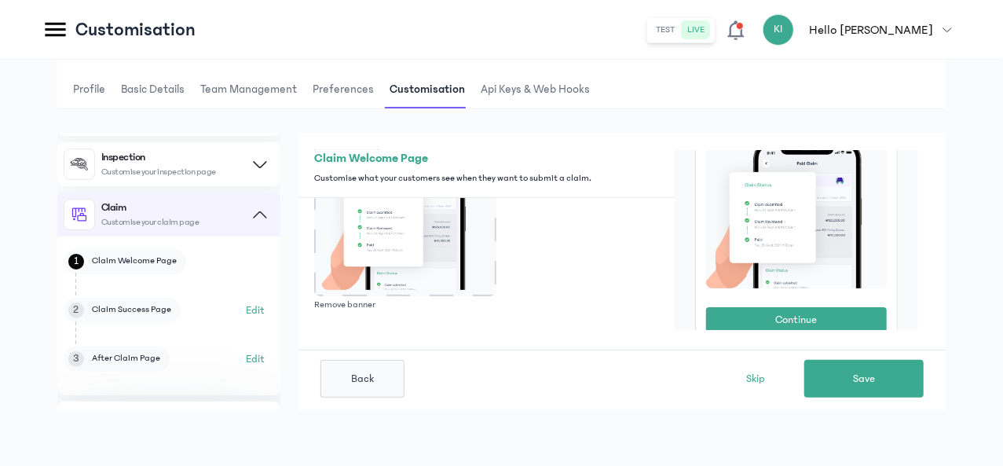
scroll to position [247, 0]
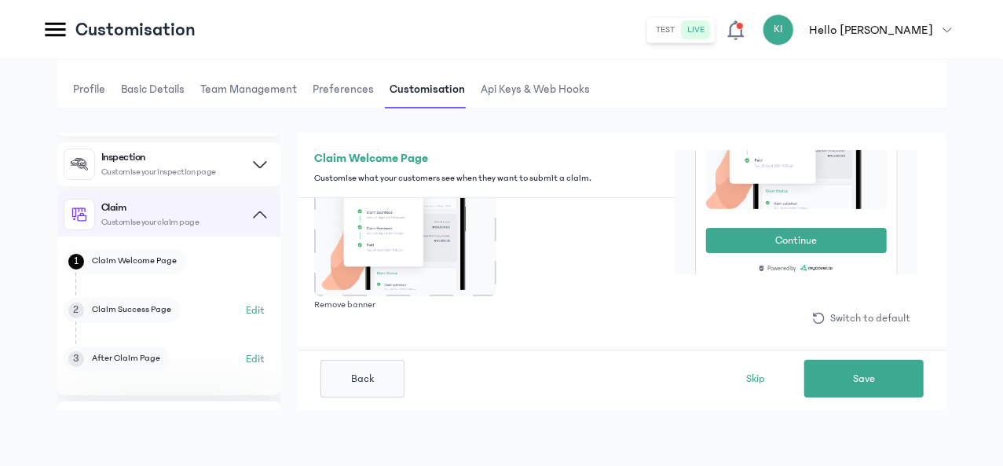
type textarea "**********"
click at [876, 367] on button "Save" at bounding box center [863, 379] width 119 height 38
click at [868, 379] on span "Next" at bounding box center [864, 379] width 23 height 16
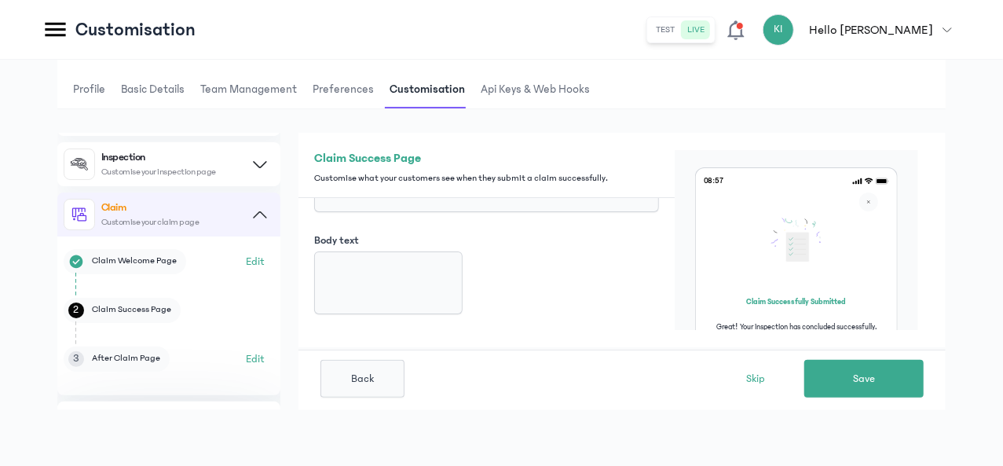
scroll to position [47, 0]
click at [889, 370] on button "Save" at bounding box center [863, 379] width 119 height 38
click at [880, 384] on button "Next" at bounding box center [863, 379] width 119 height 38
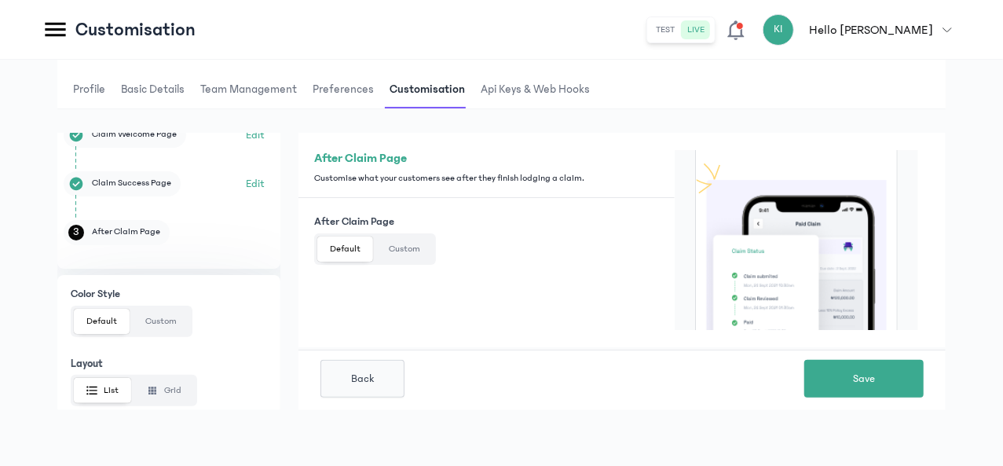
scroll to position [294, 0]
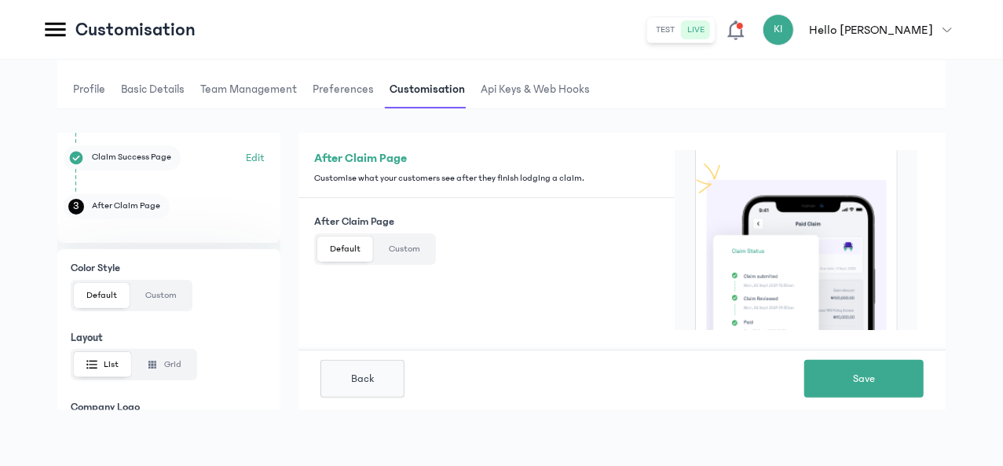
click at [433, 262] on button "Custom" at bounding box center [404, 248] width 57 height 25
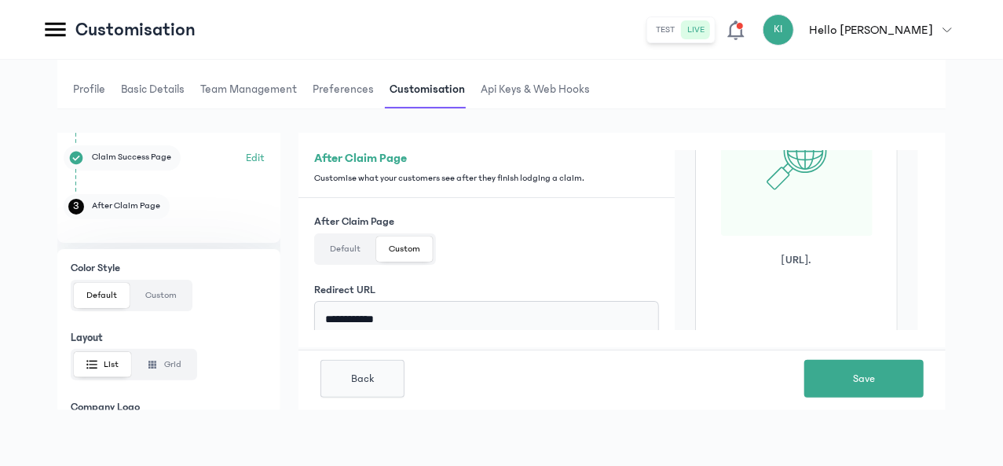
scroll to position [34, 0]
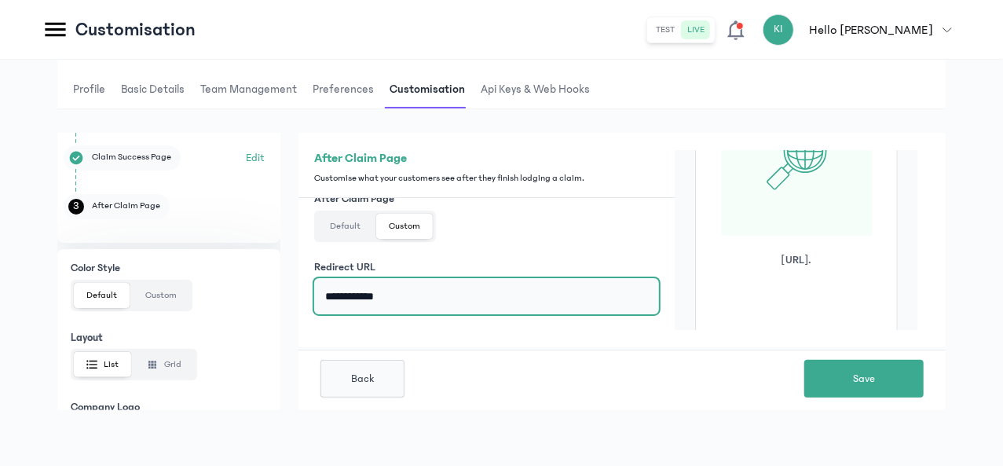
click at [595, 299] on input "**********" at bounding box center [486, 296] width 345 height 36
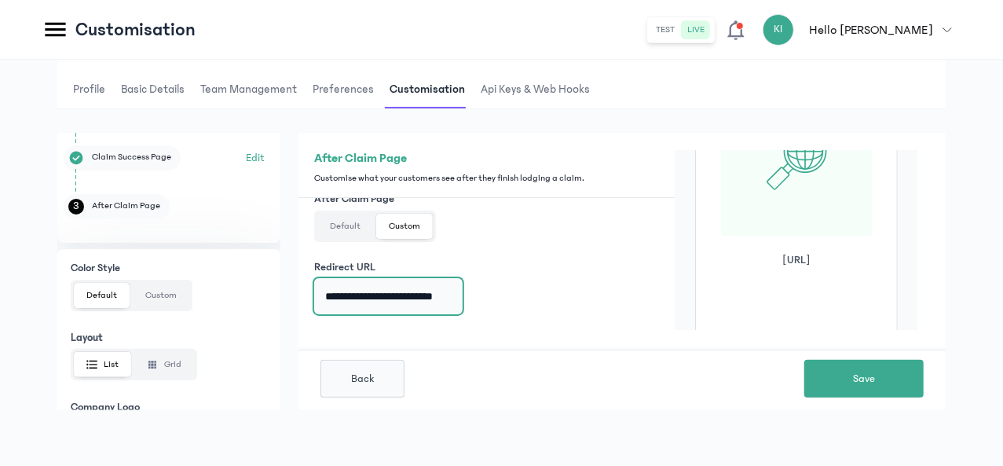
scroll to position [0, 12]
type input "**********"
click at [858, 375] on span "Save" at bounding box center [864, 379] width 22 height 16
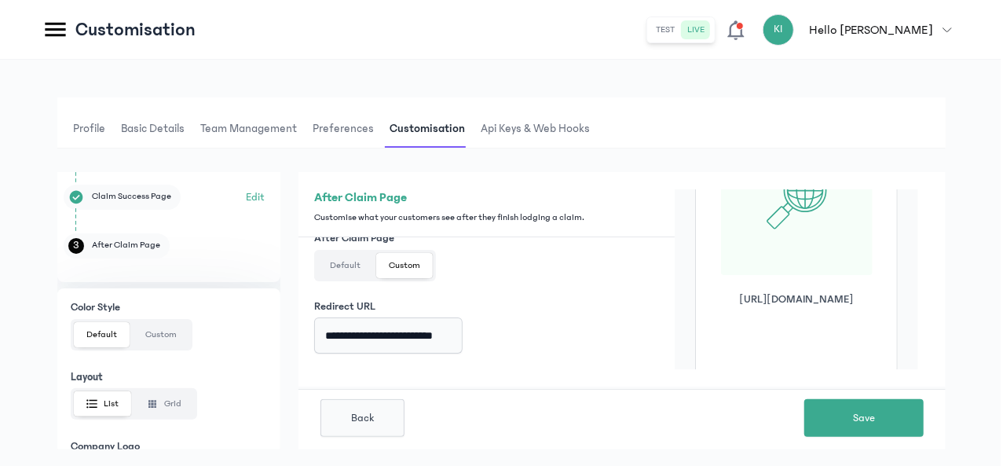
scroll to position [0, 0]
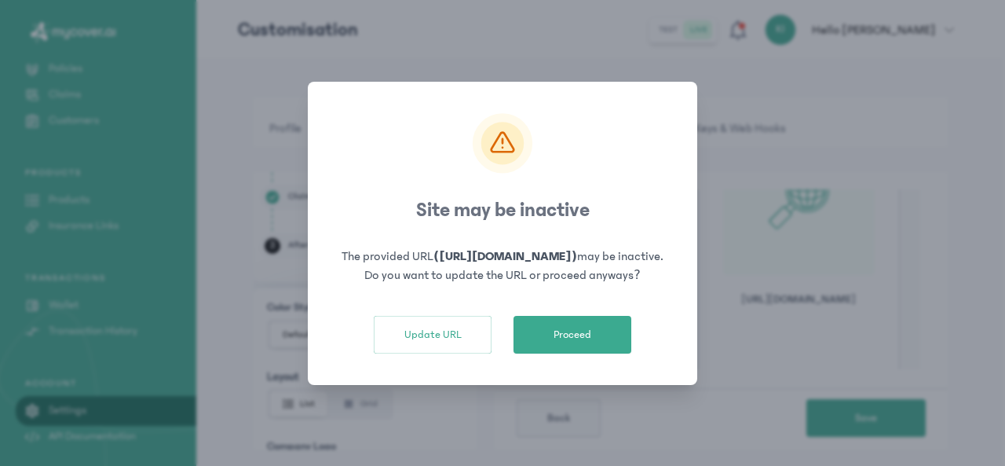
click at [578, 350] on button "Proceed" at bounding box center [573, 335] width 118 height 38
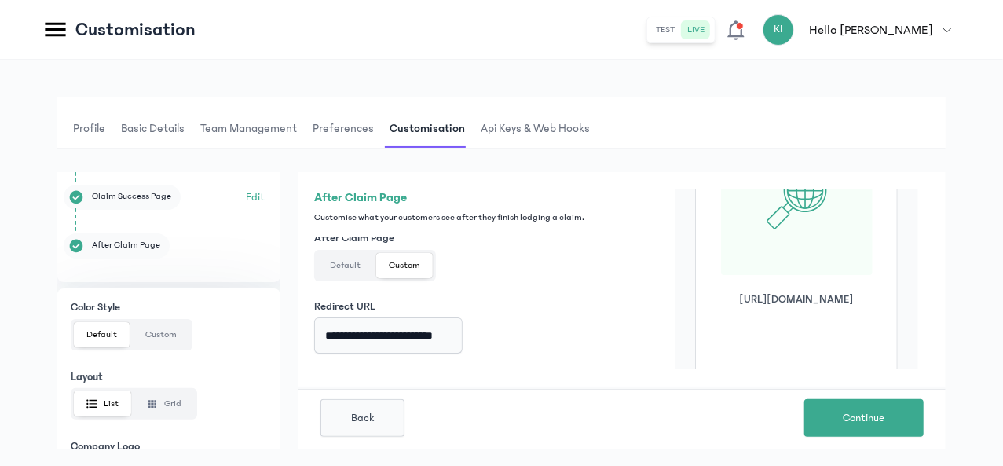
scroll to position [39, 0]
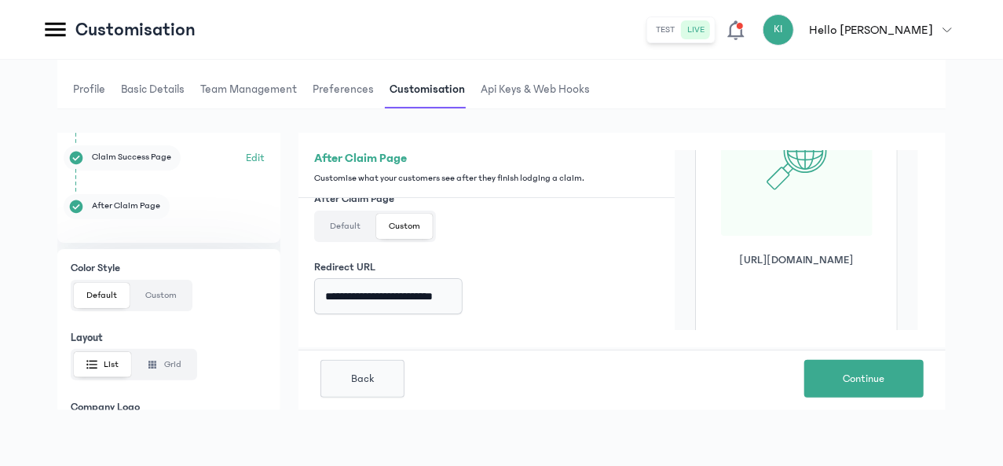
click at [845, 379] on span "Continue" at bounding box center [864, 379] width 42 height 16
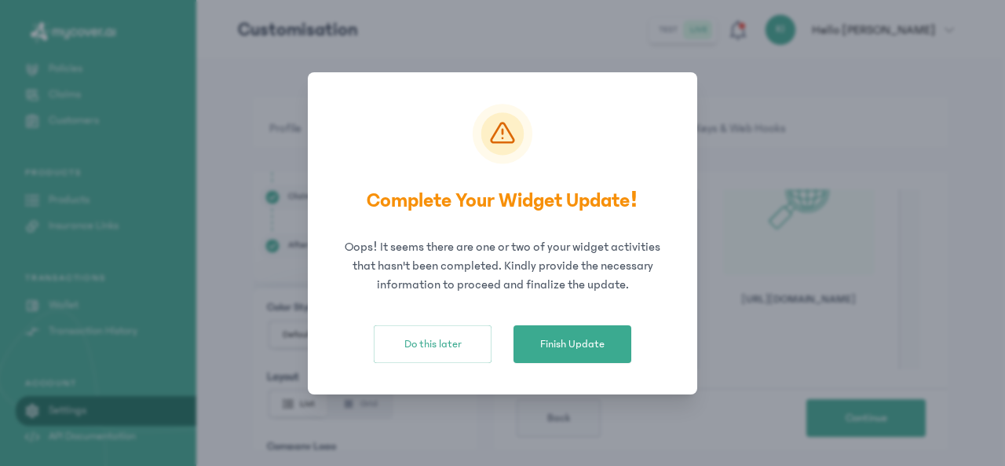
click at [569, 349] on span "Finish Update" at bounding box center [572, 344] width 64 height 16
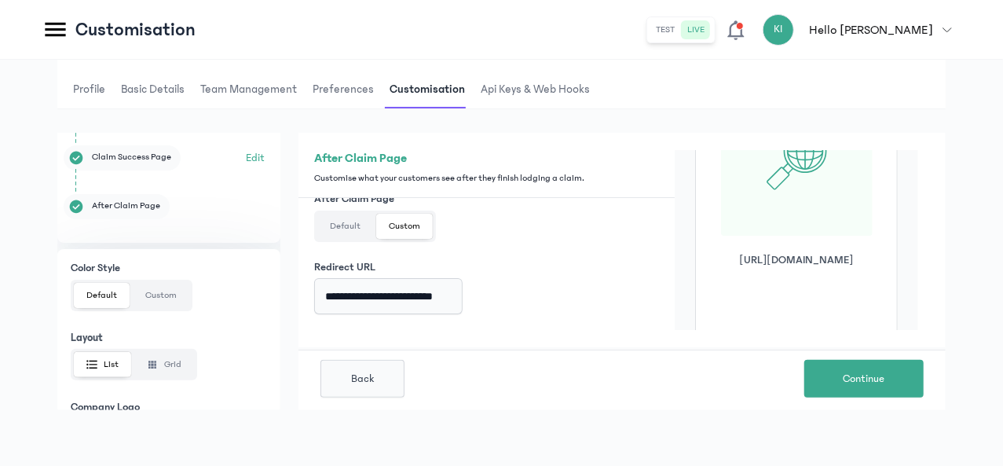
scroll to position [247, 0]
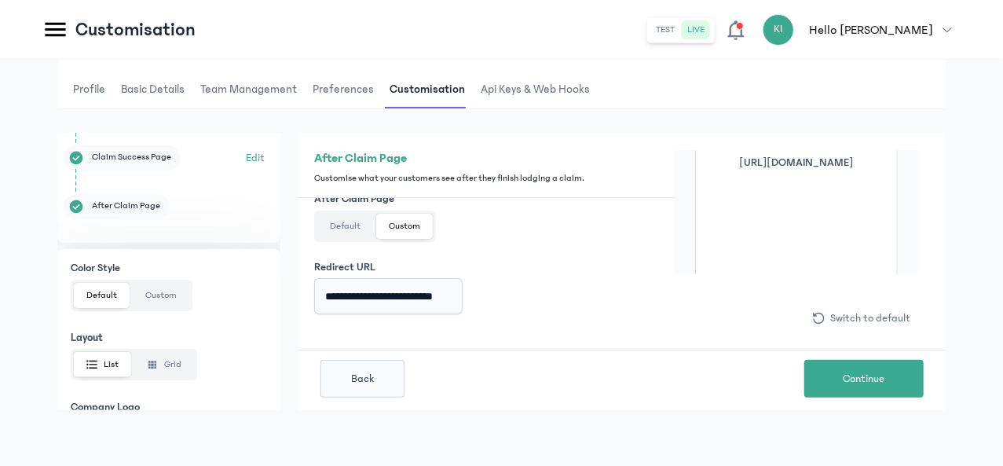
click at [855, 379] on span "Continue" at bounding box center [864, 379] width 42 height 16
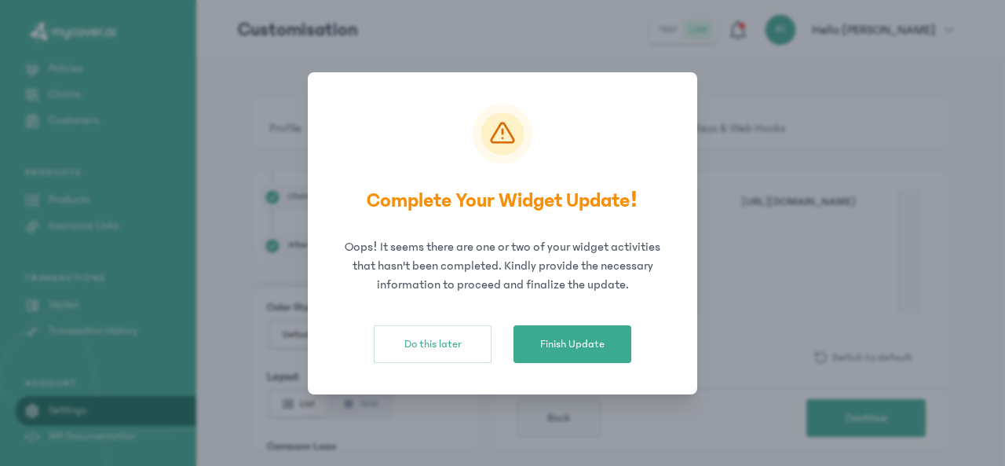
click at [563, 354] on button "Finish Update" at bounding box center [573, 344] width 118 height 38
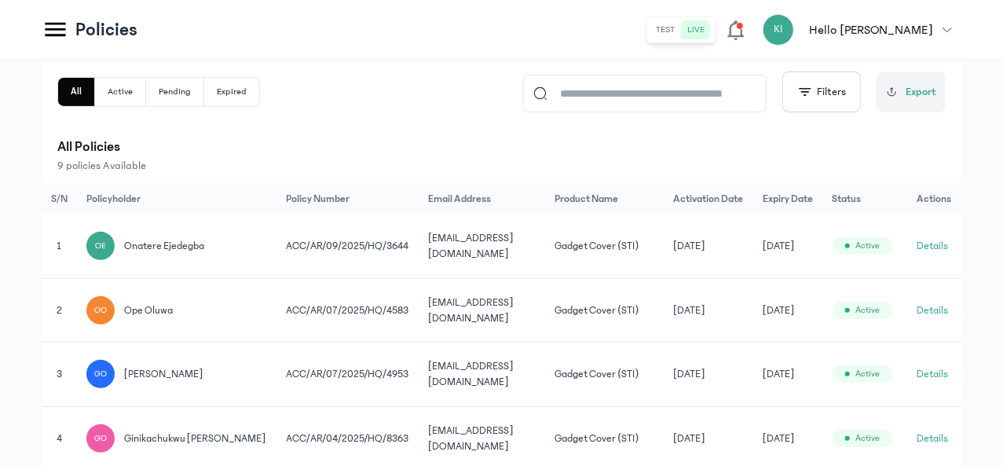
scroll to position [0, 126]
click at [942, 251] on button "Details" at bounding box center [932, 246] width 31 height 16
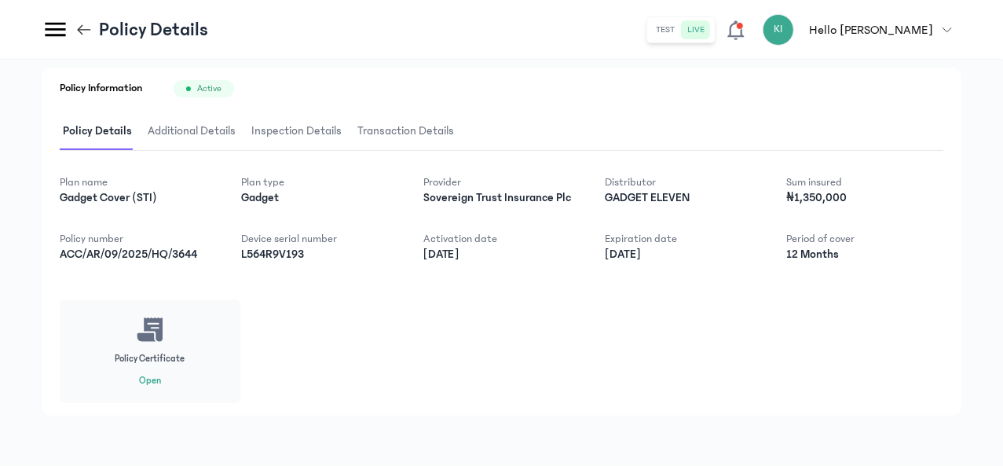
scroll to position [251, 0]
click at [161, 381] on button "Open" at bounding box center [150, 381] width 22 height 13
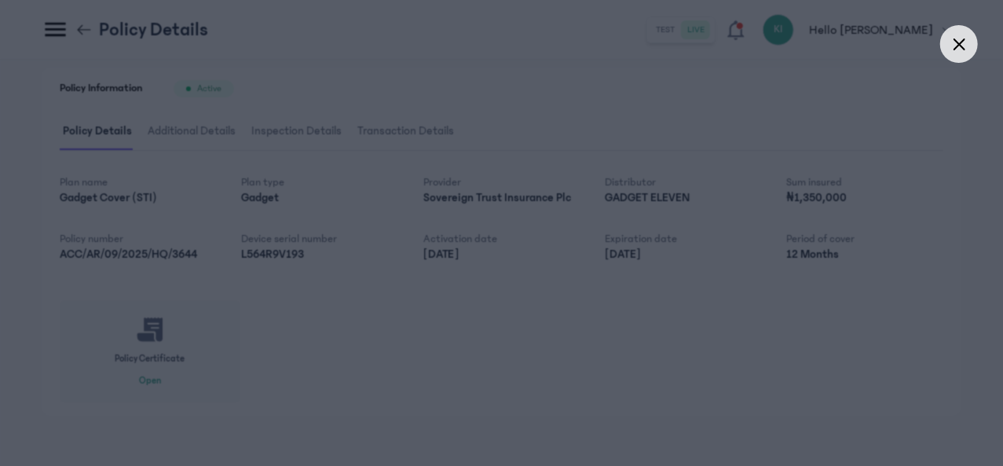
click at [961, 46] on icon at bounding box center [959, 44] width 12 height 12
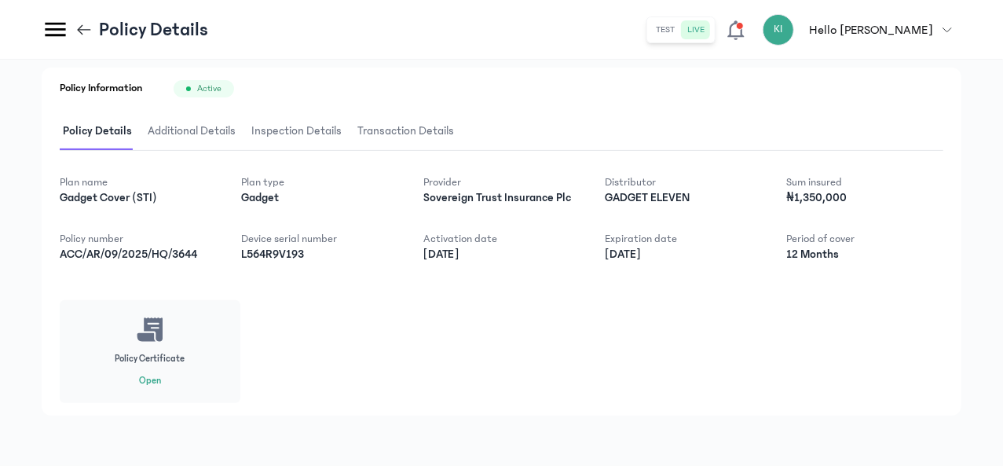
scroll to position [207, 0]
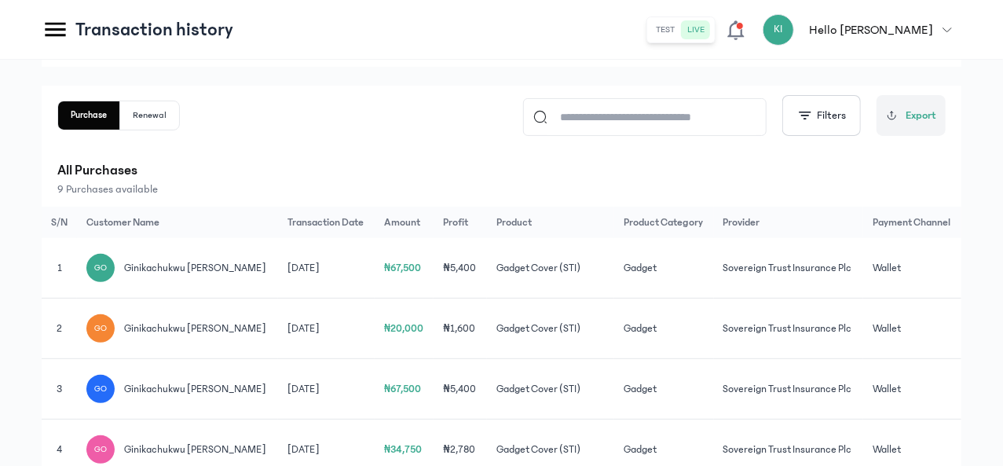
scroll to position [0, 53]
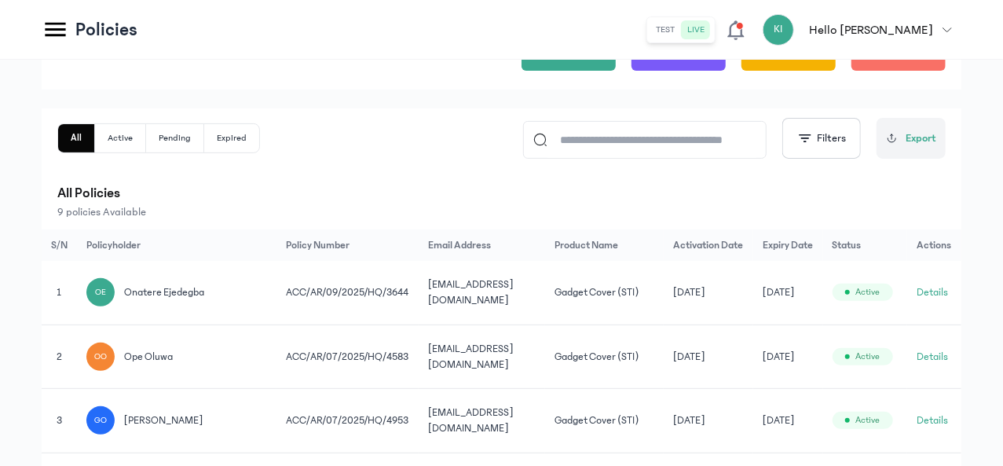
scroll to position [0, 126]
drag, startPoint x: 408, startPoint y: 288, endPoint x: 267, endPoint y: 291, distance: 141.4
click at [267, 291] on tr "1 OE onatere ejedegba ACC/AR/09/2025/HQ/3644 [EMAIL_ADDRESS][DOMAIN_NAME] Gadge…" at bounding box center [502, 293] width 920 height 64
click at [449, 291] on td "[EMAIL_ADDRESS][DOMAIN_NAME]" at bounding box center [482, 293] width 126 height 64
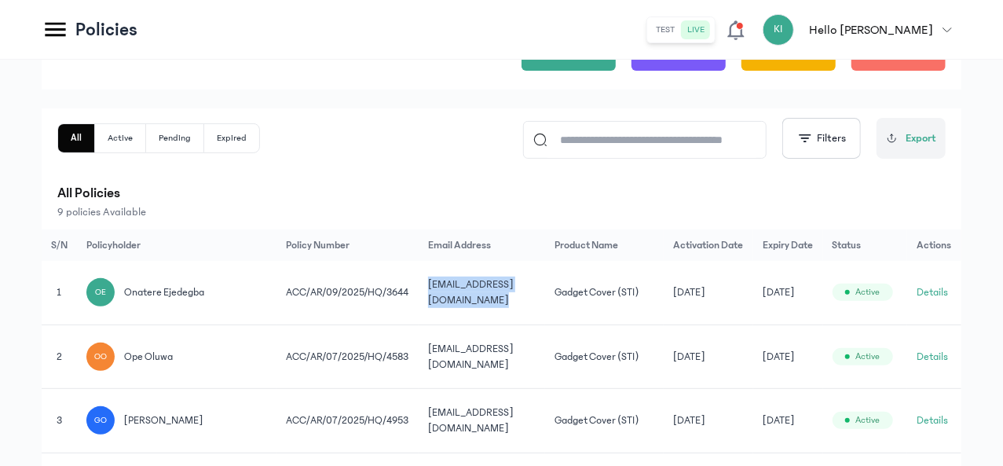
click at [449, 291] on td "[EMAIL_ADDRESS][DOMAIN_NAME]" at bounding box center [482, 293] width 126 height 64
copy tr "[EMAIL_ADDRESS][DOMAIN_NAME]"
click at [331, 284] on td "ACC/AR/09/2025/HQ/3644" at bounding box center [347, 293] width 142 height 64
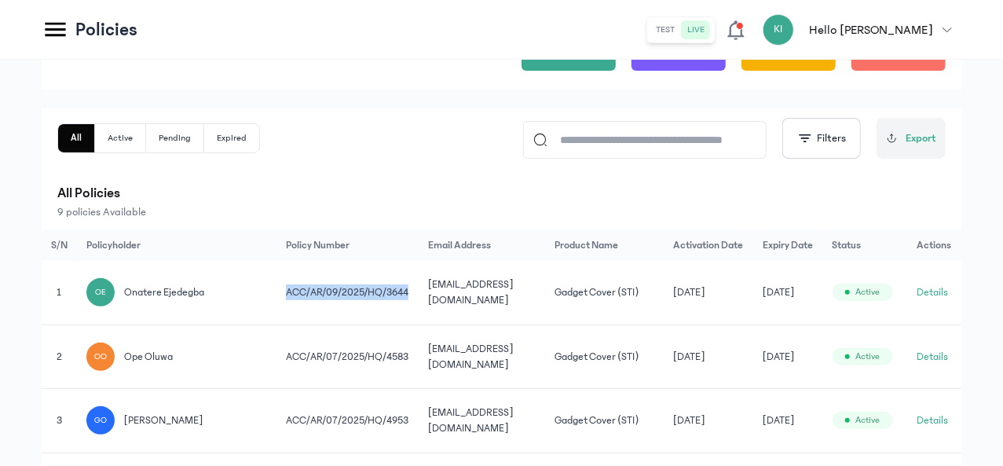
copy tr "ACC/AR/09/2025/HQ/3644"
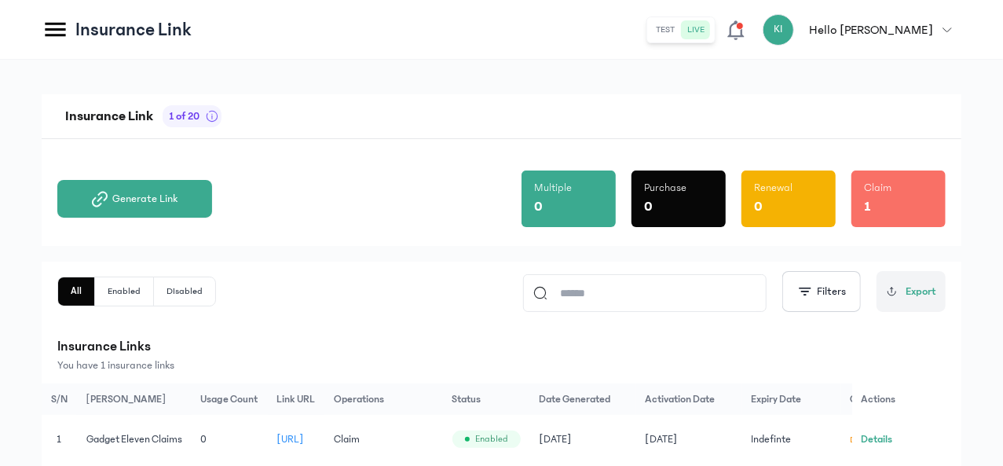
scroll to position [63, 0]
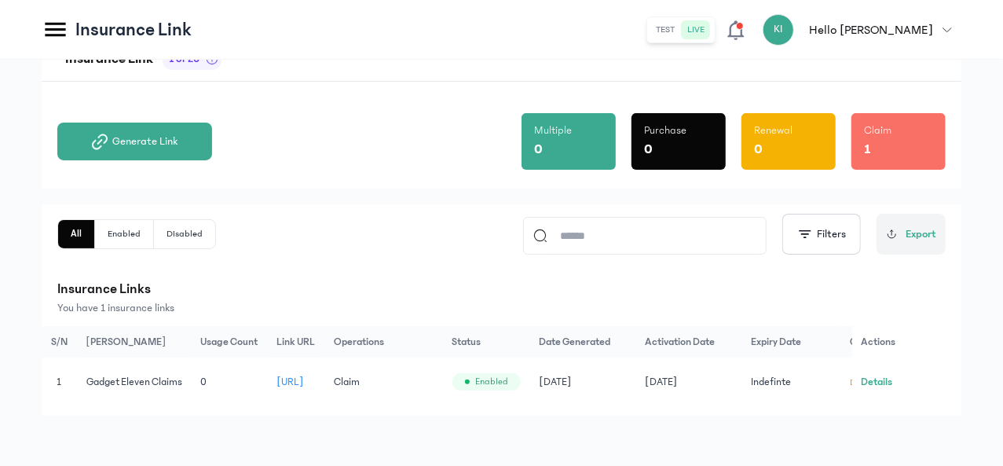
click at [212, 126] on button "Generate Link" at bounding box center [134, 142] width 155 height 38
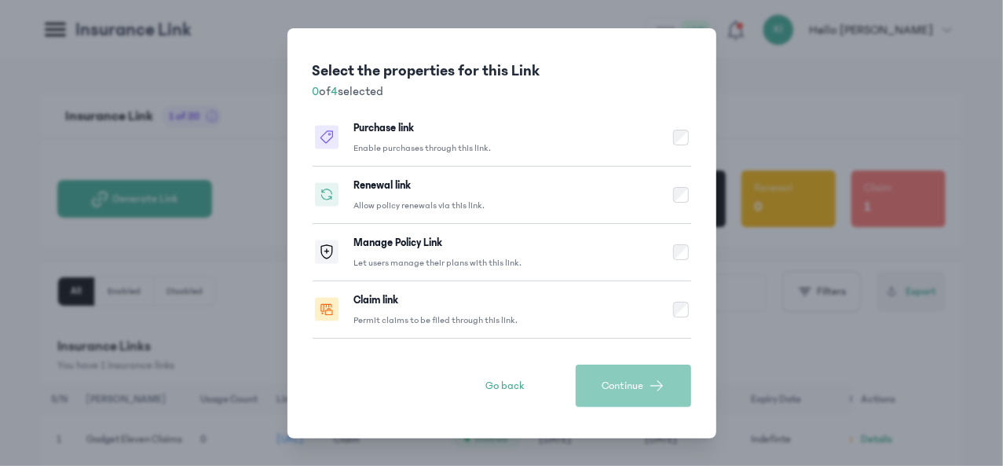
scroll to position [0, 0]
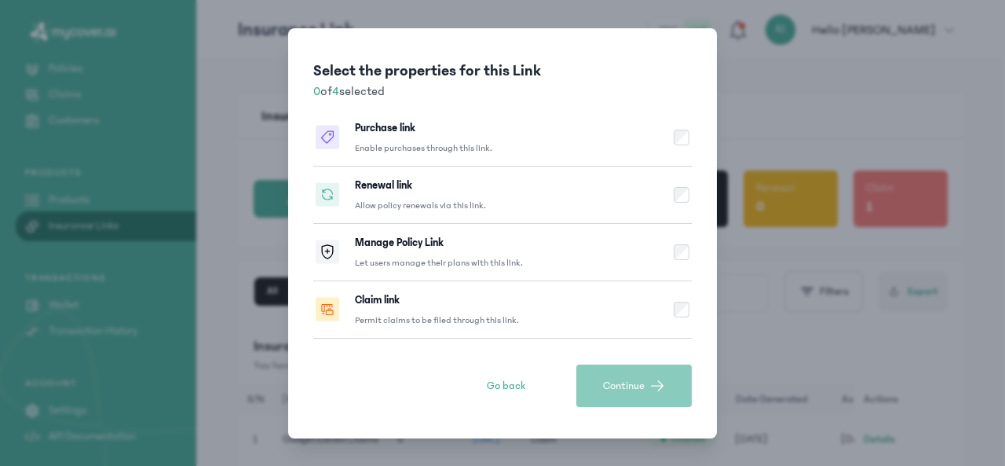
click at [412, 152] on p "Enable purchases through this link." at bounding box center [423, 148] width 137 height 13
click at [463, 205] on p "Allow policy renewals via this link." at bounding box center [420, 205] width 131 height 13
click at [649, 399] on button "Continue" at bounding box center [633, 385] width 115 height 42
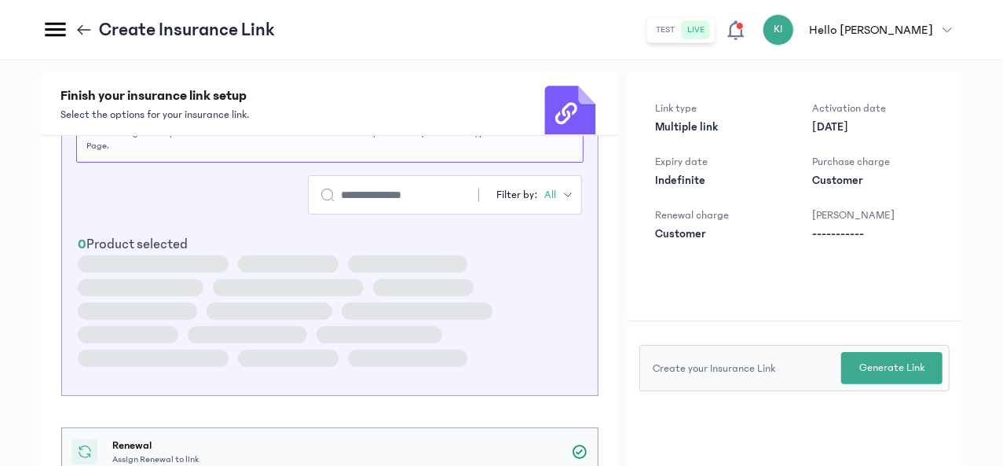
scroll to position [94, 0]
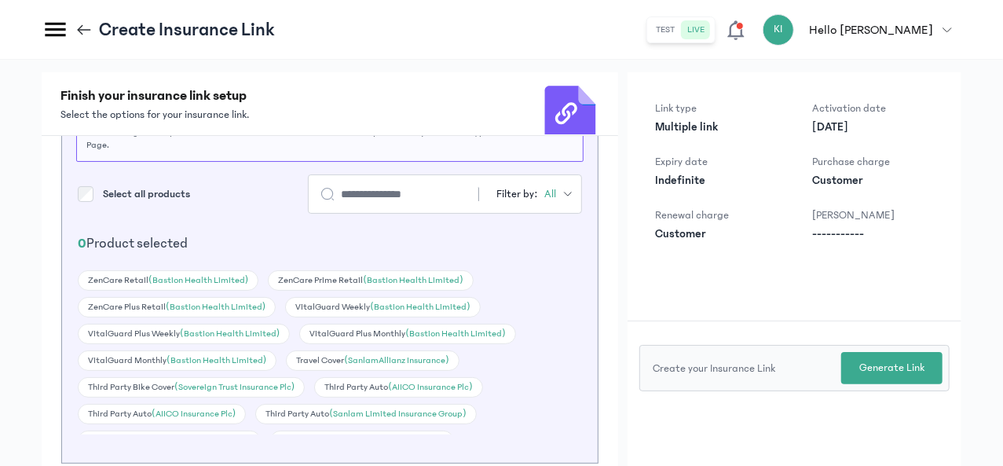
click at [366, 207] on div at bounding box center [385, 193] width 130 height 25
click at [358, 202] on input "search" at bounding box center [396, 194] width 110 height 16
type input "******"
click button "Generate Link" at bounding box center [0, 0] width 0 height 0
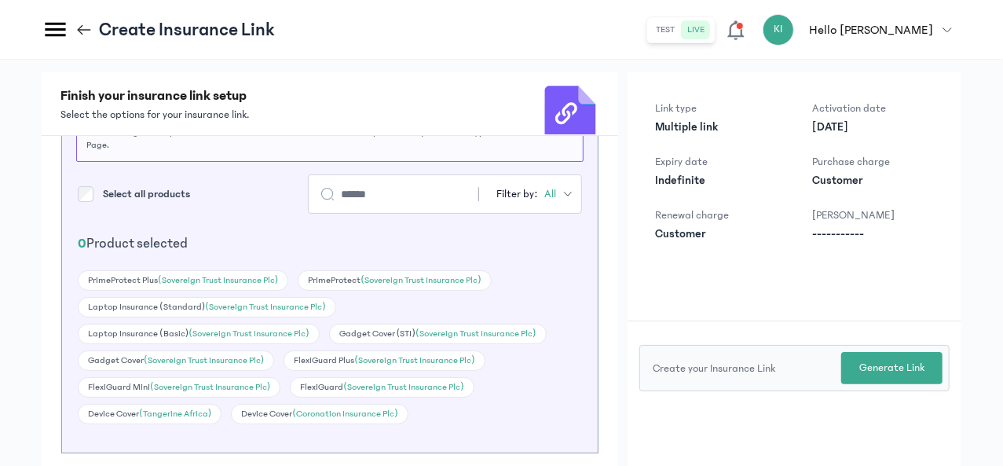
drag, startPoint x: 355, startPoint y: 309, endPoint x: 353, endPoint y: 331, distance: 22.0
click at [353, 331] on div "PrimeProtect Plus (Sovereign Trust Insurance Plc) PrimeProtect (Sovereign Trust…" at bounding box center [330, 347] width 504 height 154
click at [360, 285] on span "(Sovereign Trust Insurance Plc)" at bounding box center [420, 280] width 120 height 10
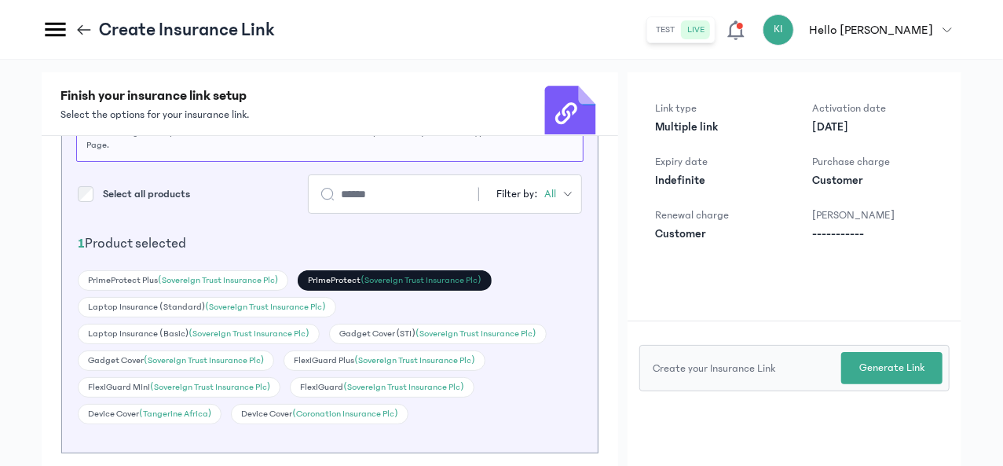
click at [288, 291] on div "PrimeProtect Plus (Sovereign Trust Insurance Plc)" at bounding box center [183, 280] width 210 height 20
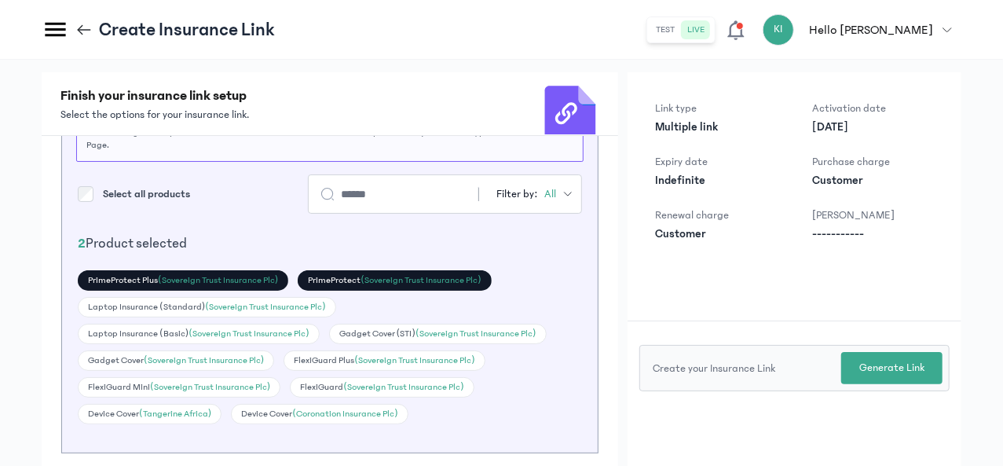
scroll to position [80, 0]
drag, startPoint x: 333, startPoint y: 299, endPoint x: 336, endPoint y: 329, distance: 30.0
click at [336, 329] on div "PrimeProtect Plus (Sovereign Trust Insurance Plc) PrimeProtect (Sovereign Trust…" at bounding box center [330, 347] width 504 height 154
drag, startPoint x: 336, startPoint y: 329, endPoint x: 336, endPoint y: 310, distance: 18.8
click at [336, 310] on div "PrimeProtect Plus (Sovereign Trust Insurance Plc) PrimeProtect (Sovereign Trust…" at bounding box center [330, 347] width 504 height 154
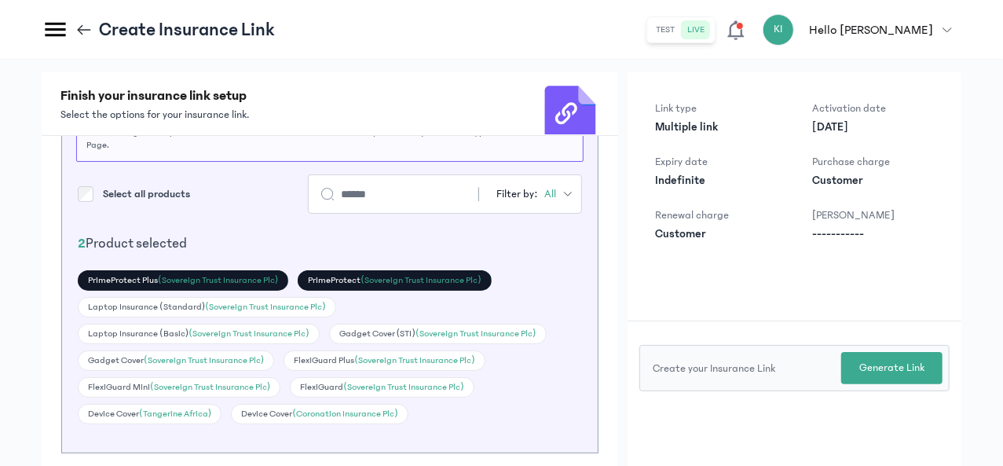
click at [320, 324] on div "Laptop Insurance (Basic) (Sovereign Trust Insurance Plc)" at bounding box center [199, 334] width 242 height 20
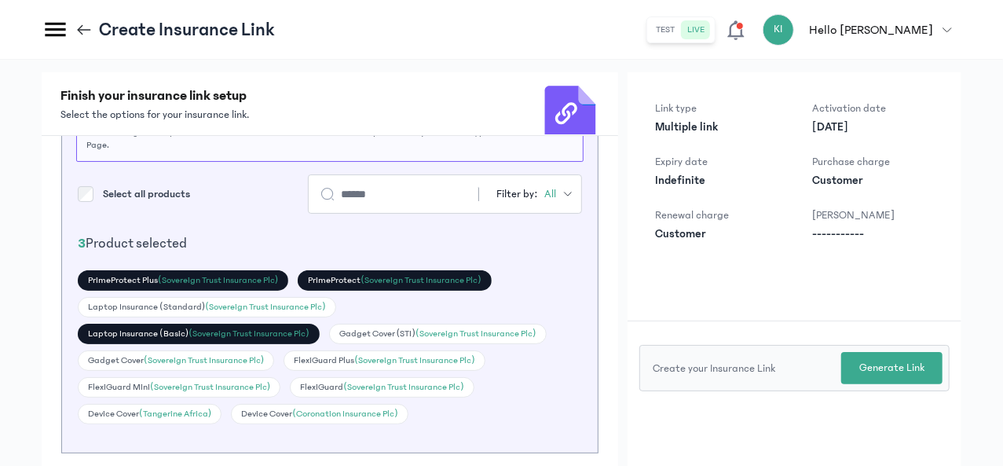
click at [338, 328] on div "Gadget Cover (STI) (Sovereign Trust Insurance Plc)" at bounding box center [438, 334] width 218 height 20
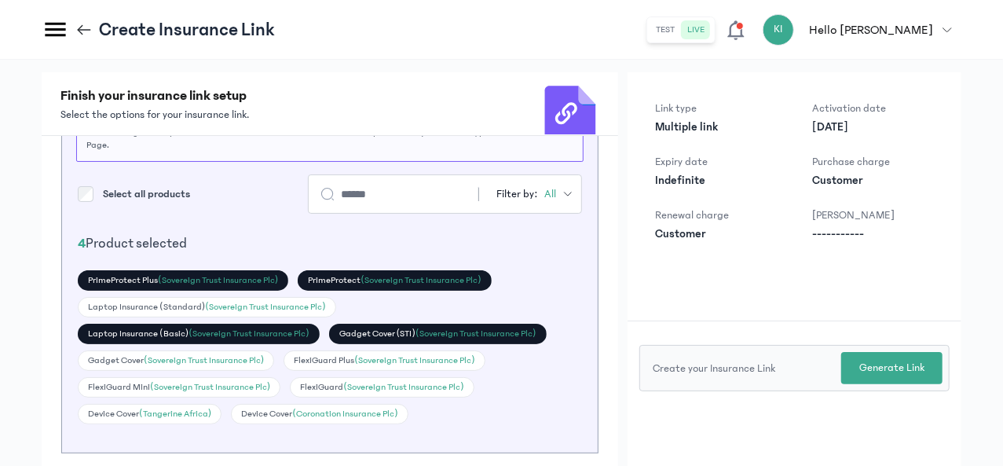
scroll to position [27, 0]
click at [336, 317] on div "Laptop Insurance (Standard) (Sovereign Trust Insurance Plc)" at bounding box center [207, 307] width 258 height 20
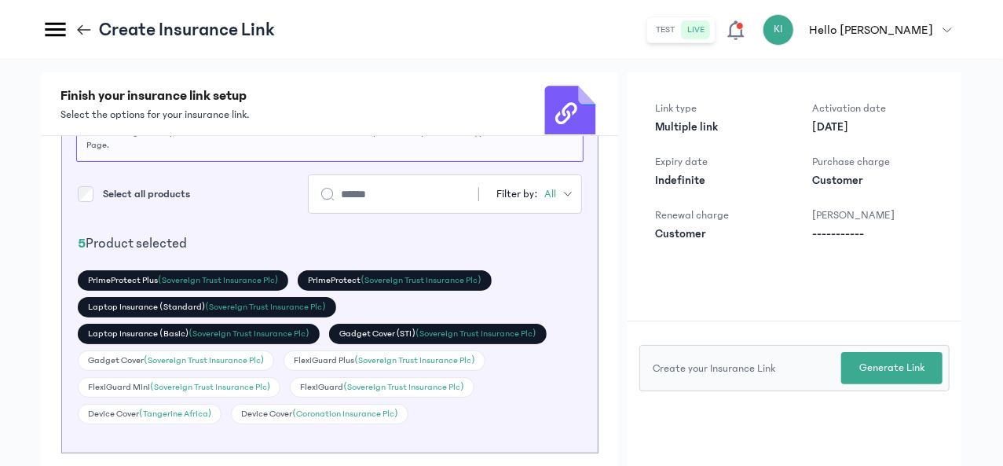
scroll to position [61, 0]
drag, startPoint x: 327, startPoint y: 389, endPoint x: 328, endPoint y: 399, distance: 10.2
click at [328, 399] on div "PrimeProtect Plus (Sovereign Trust Insurance Plc) PrimeProtect (Sovereign Trust…" at bounding box center [330, 347] width 504 height 154
click at [328, 371] on div "FlexiGuard Plus (Sovereign Trust Insurance Plc)" at bounding box center [384, 360] width 201 height 20
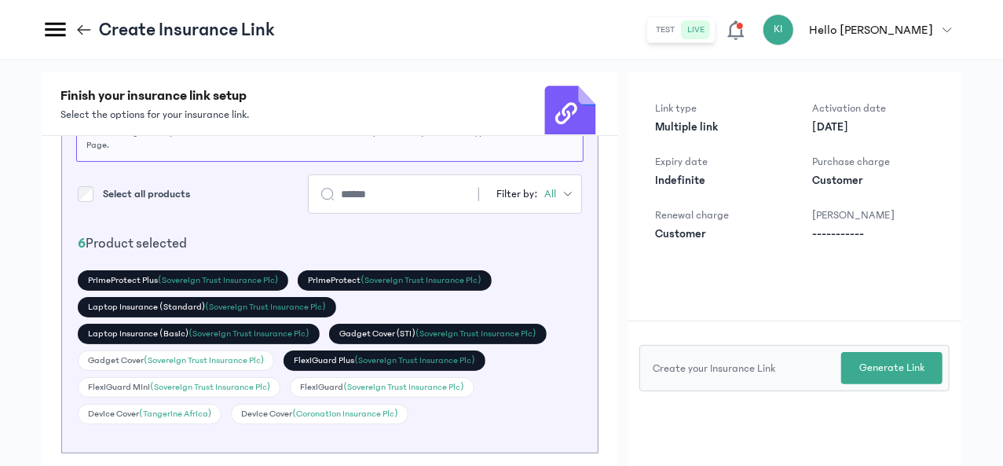
scroll to position [86, 0]
click at [280, 397] on div "FlexiGuard Mini (Sovereign Trust Insurance Plc)" at bounding box center [179, 387] width 203 height 20
click at [343, 392] on span "(Sovereign Trust Insurance Plc)" at bounding box center [403, 387] width 120 height 10
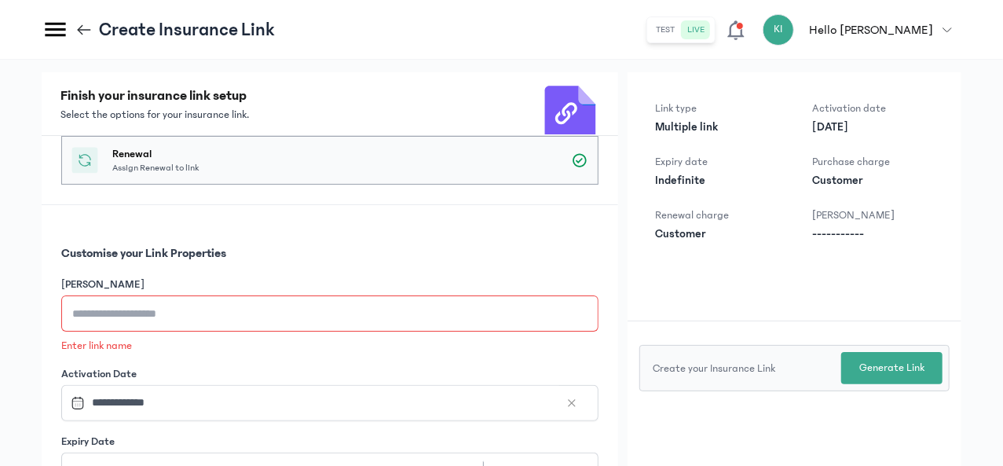
scroll to position [456, 0]
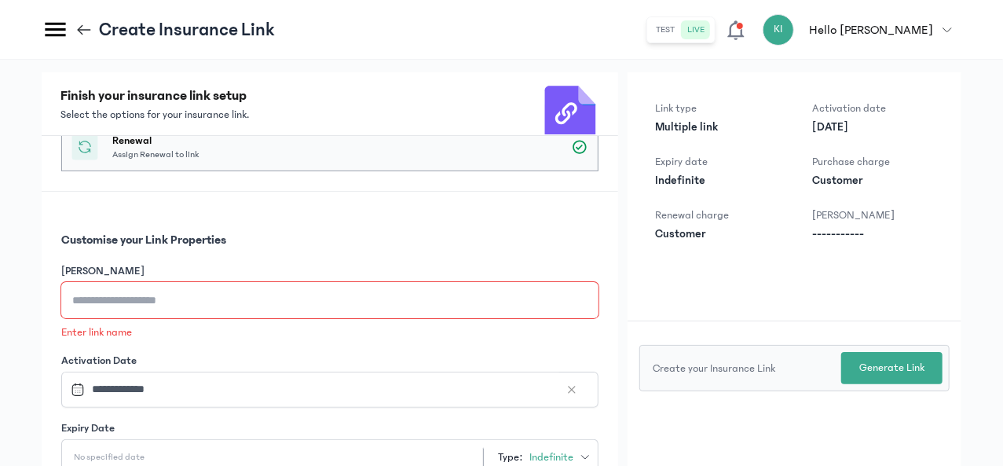
click at [433, 318] on input "[PERSON_NAME]" at bounding box center [329, 300] width 537 height 36
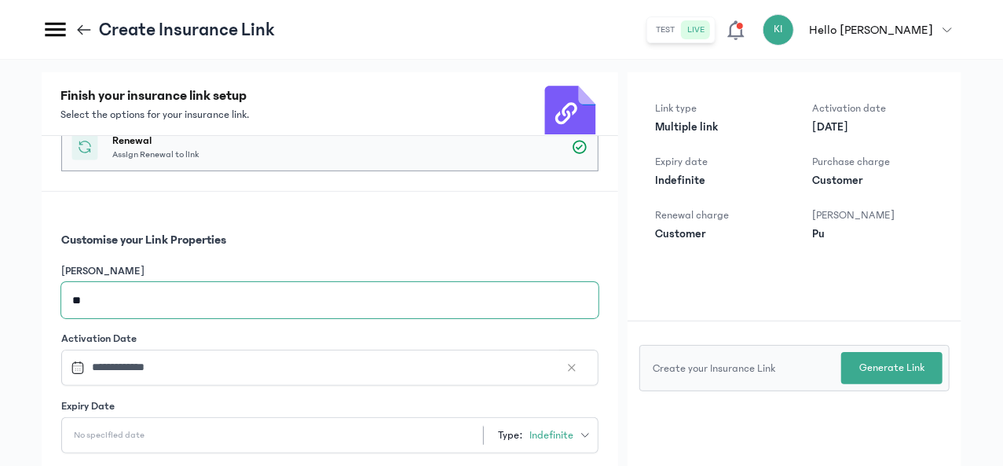
type input "*"
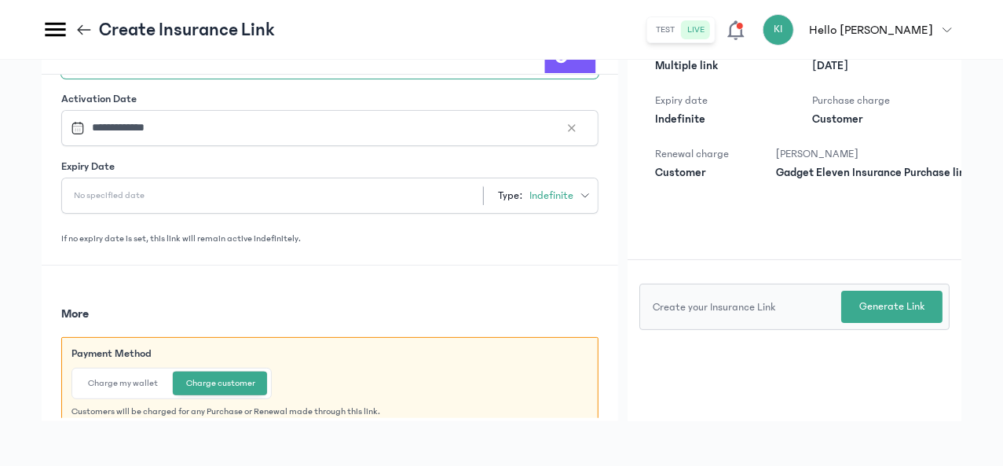
scroll to position [65, 0]
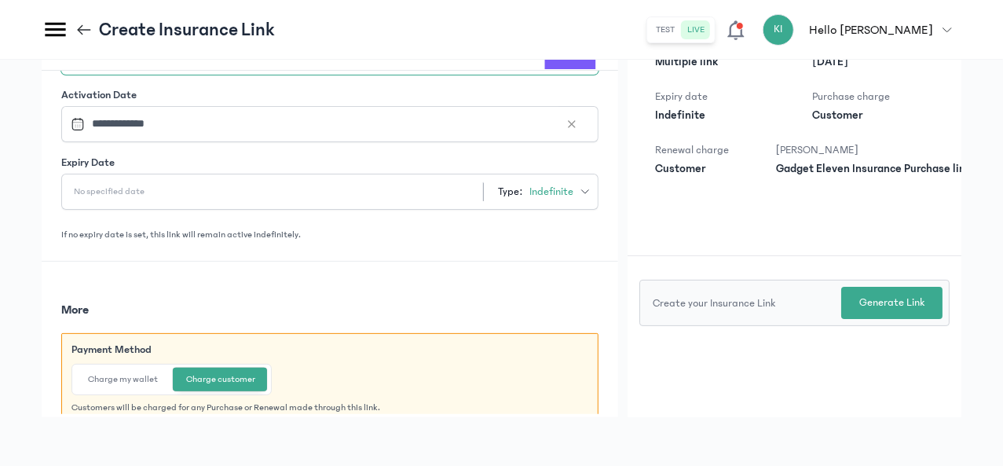
type input "**********"
click at [170, 368] on button "Charge my wallet" at bounding box center [122, 380] width 95 height 24
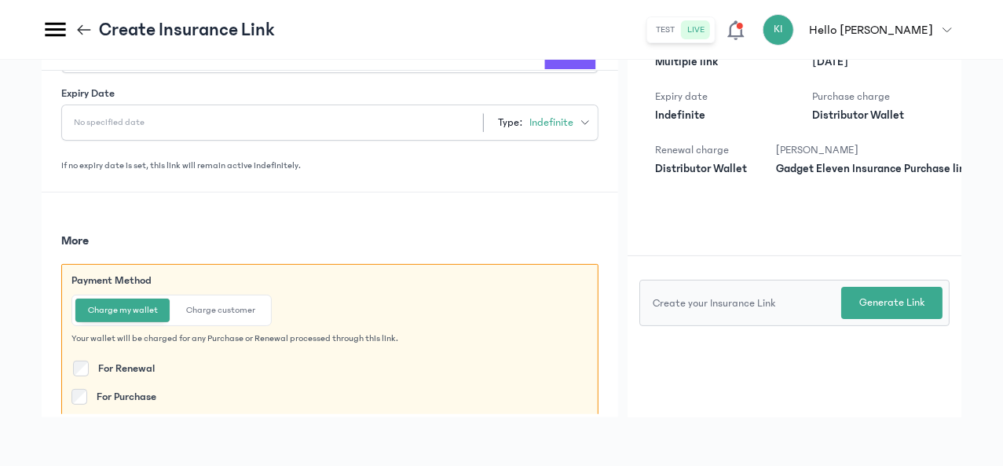
scroll to position [705, 0]
click at [757, 303] on p "Create your Insurance Link" at bounding box center [729, 303] width 152 height 16
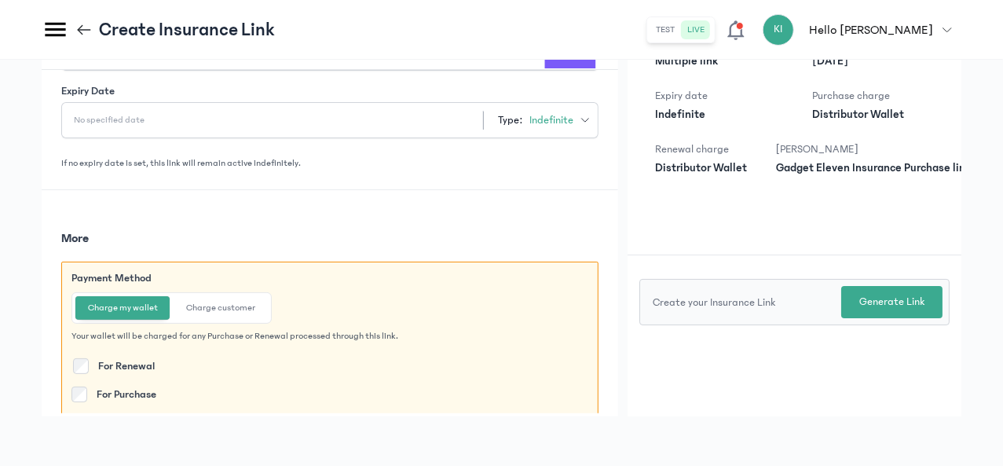
click at [865, 304] on p "Generate Link" at bounding box center [891, 302] width 65 height 16
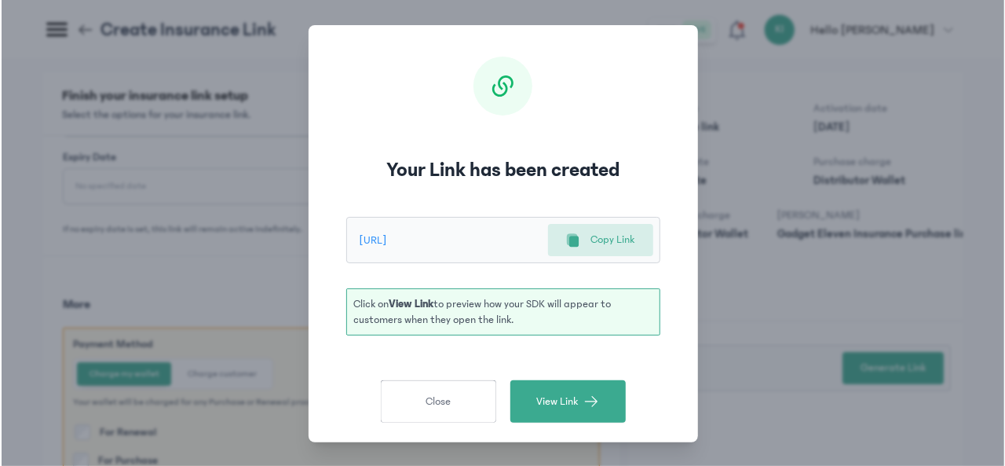
scroll to position [0, 0]
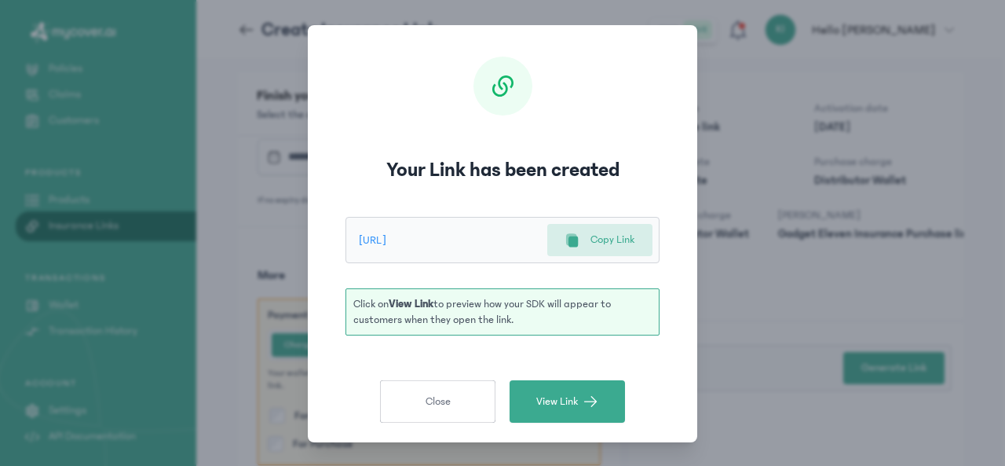
click at [581, 221] on div "[URL] Copy Link" at bounding box center [503, 240] width 314 height 46
click at [581, 236] on div "Copy Link" at bounding box center [599, 240] width 69 height 16
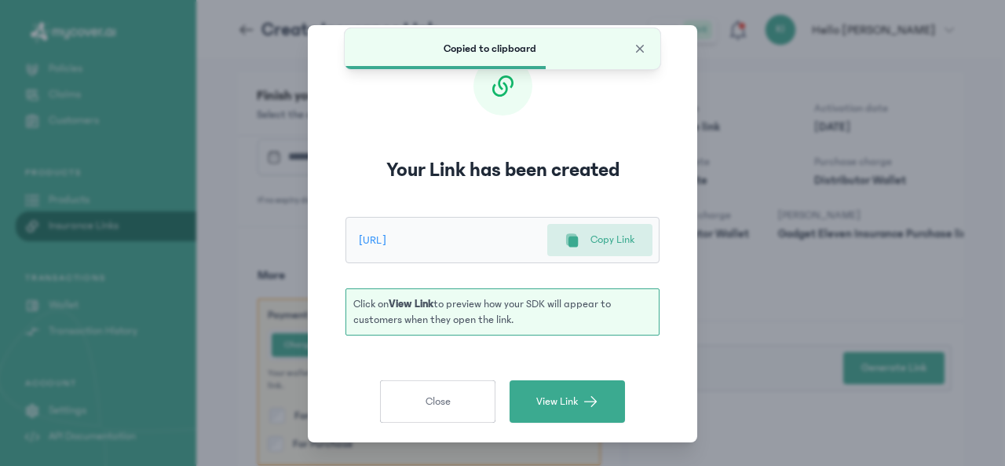
click at [547, 393] on span "View Link" at bounding box center [557, 401] width 42 height 16
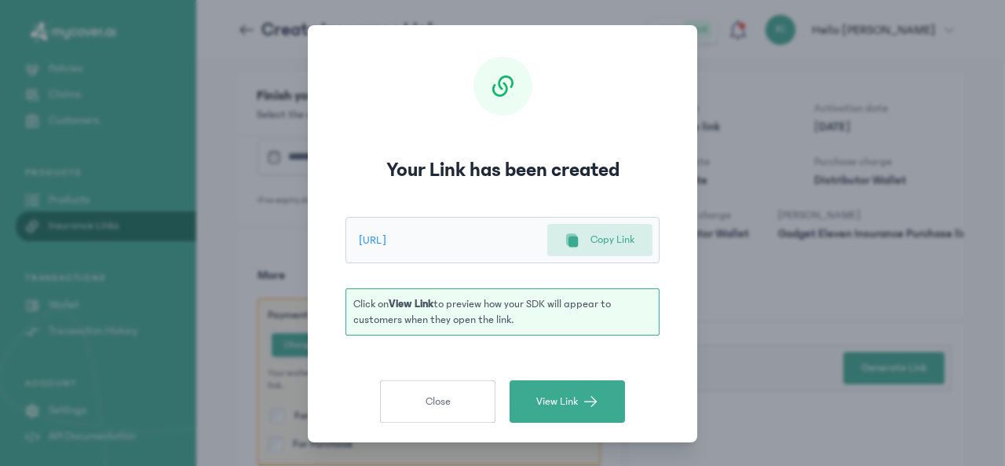
click at [738, 98] on div "Your Link has been created [URL] Copy Link Click on View Link to preview how yo…" at bounding box center [502, 233] width 1005 height 467
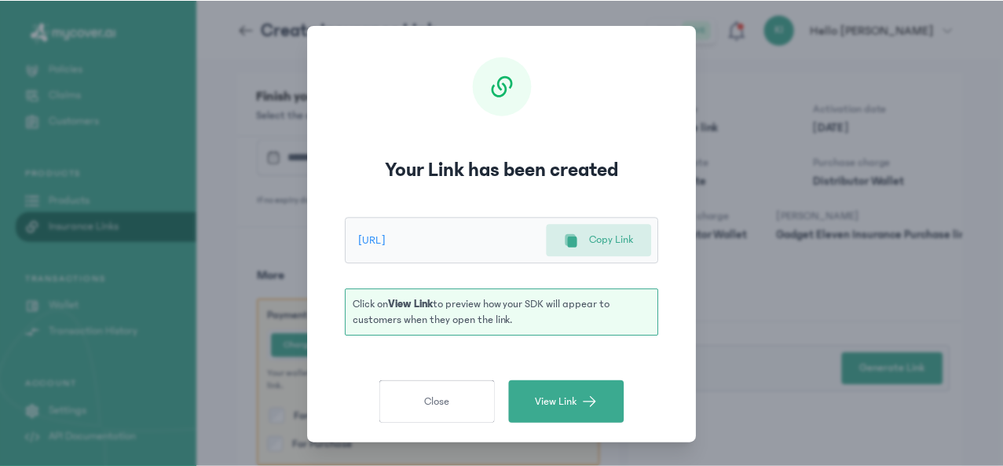
scroll to position [117, 0]
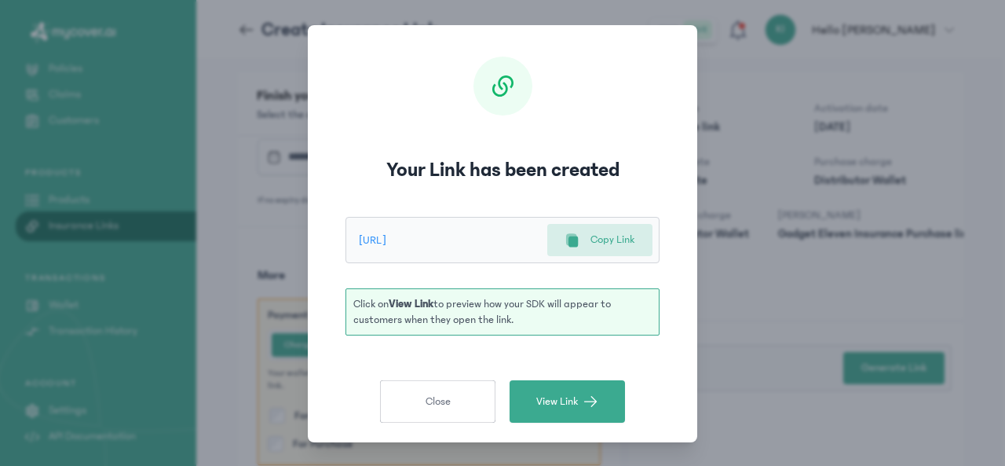
click at [419, 412] on button "Close" at bounding box center [437, 401] width 115 height 42
